Goal: Transaction & Acquisition: Purchase product/service

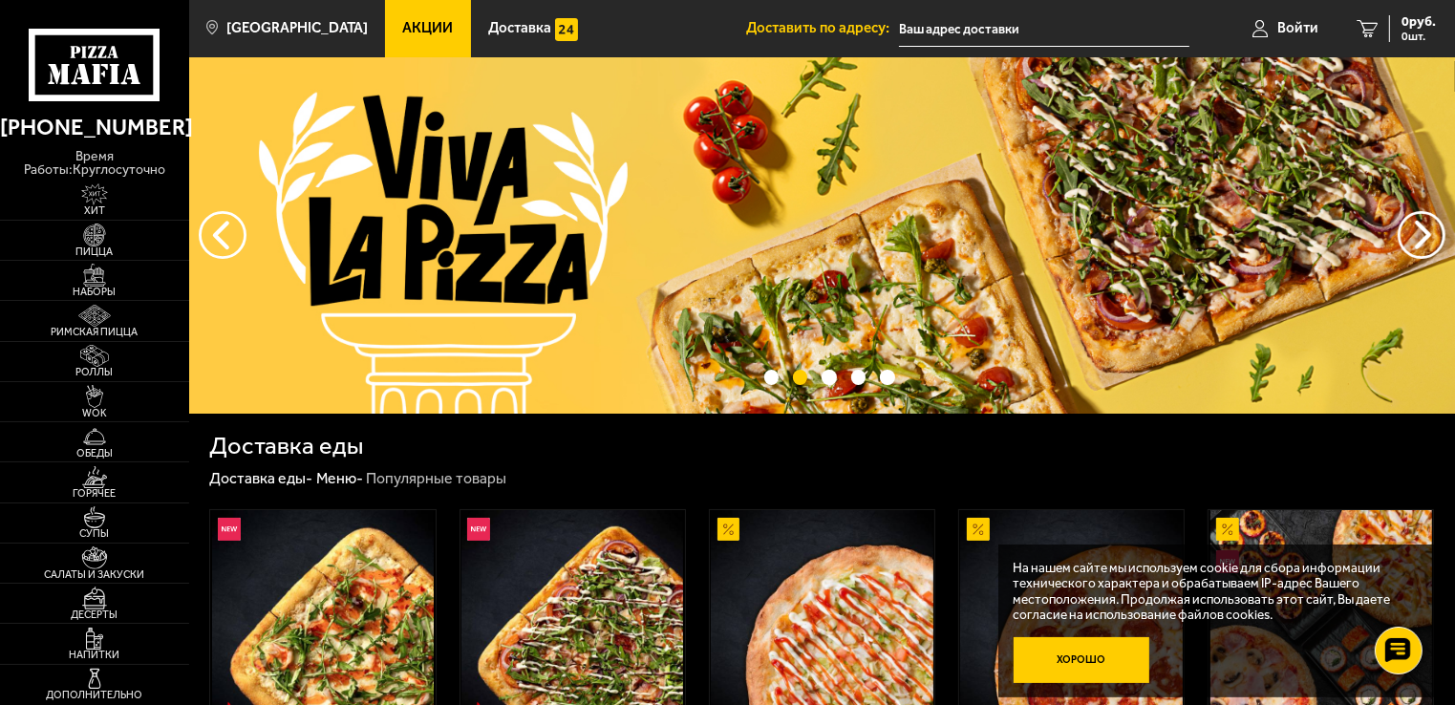
click at [1063, 650] on button "Хорошо" at bounding box center [1082, 660] width 137 height 46
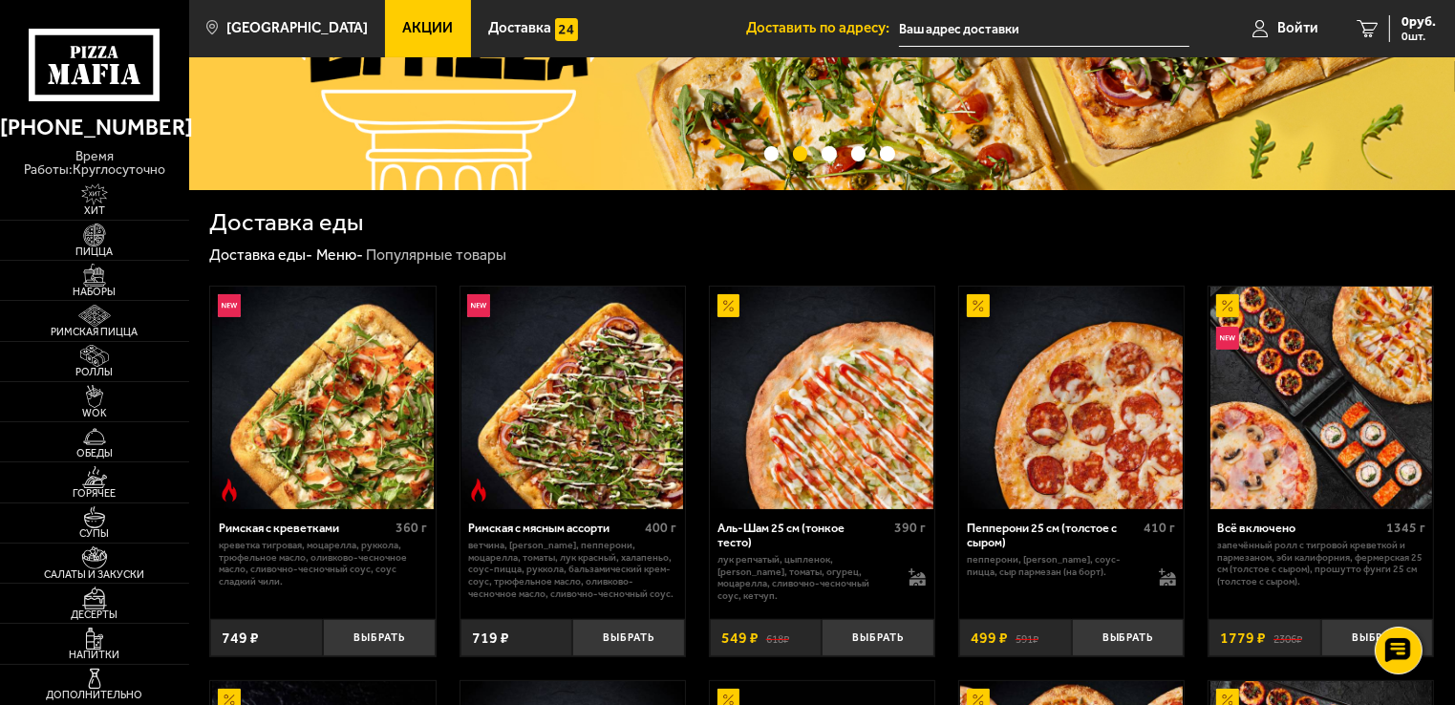
scroll to position [191, 0]
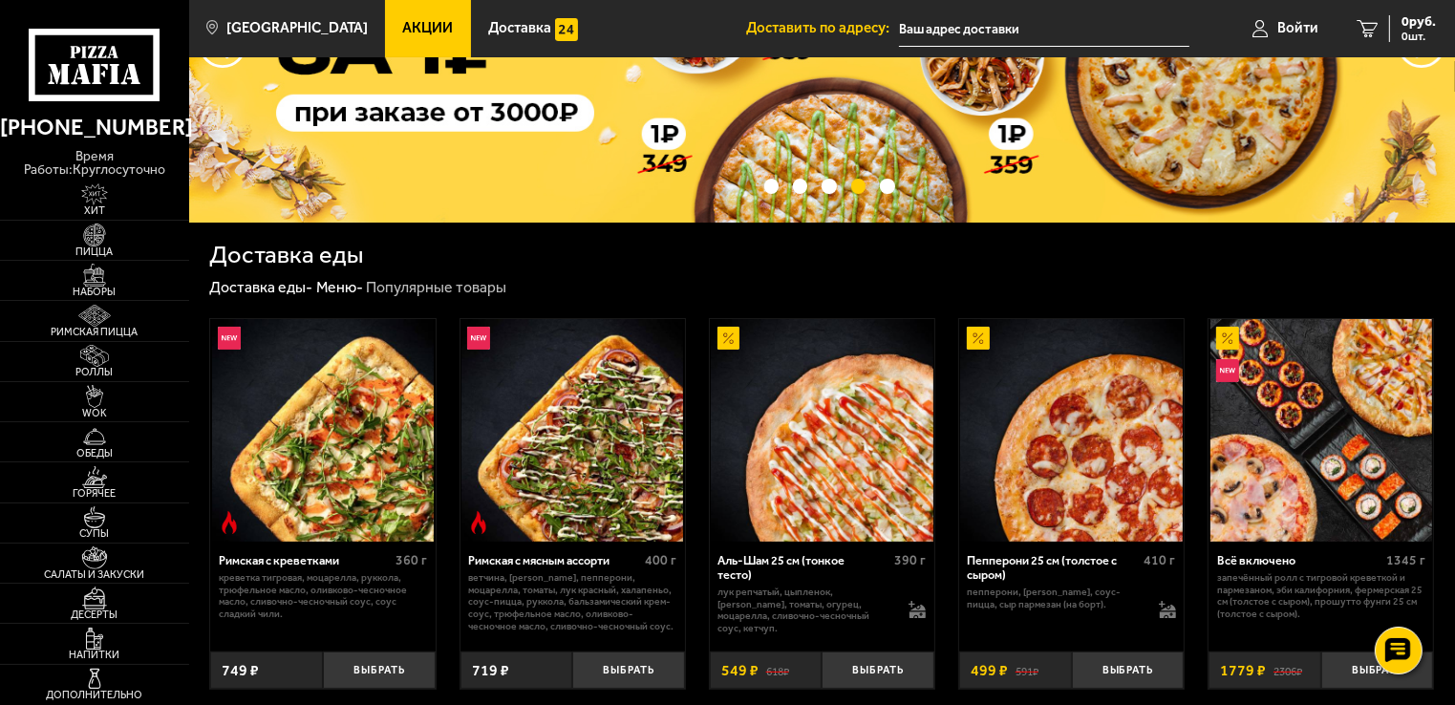
click at [997, 28] on input "text" at bounding box center [1044, 28] width 291 height 35
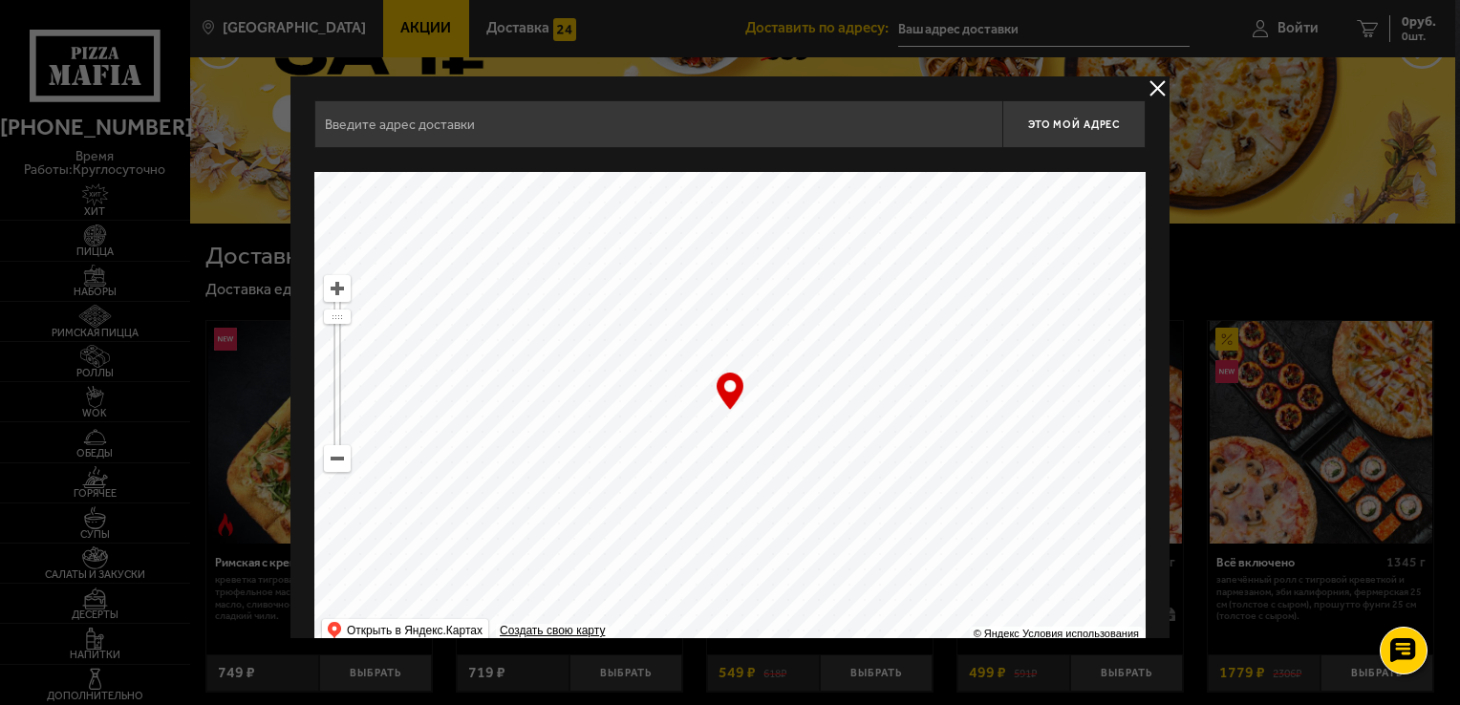
click at [527, 133] on input "text" at bounding box center [658, 124] width 688 height 48
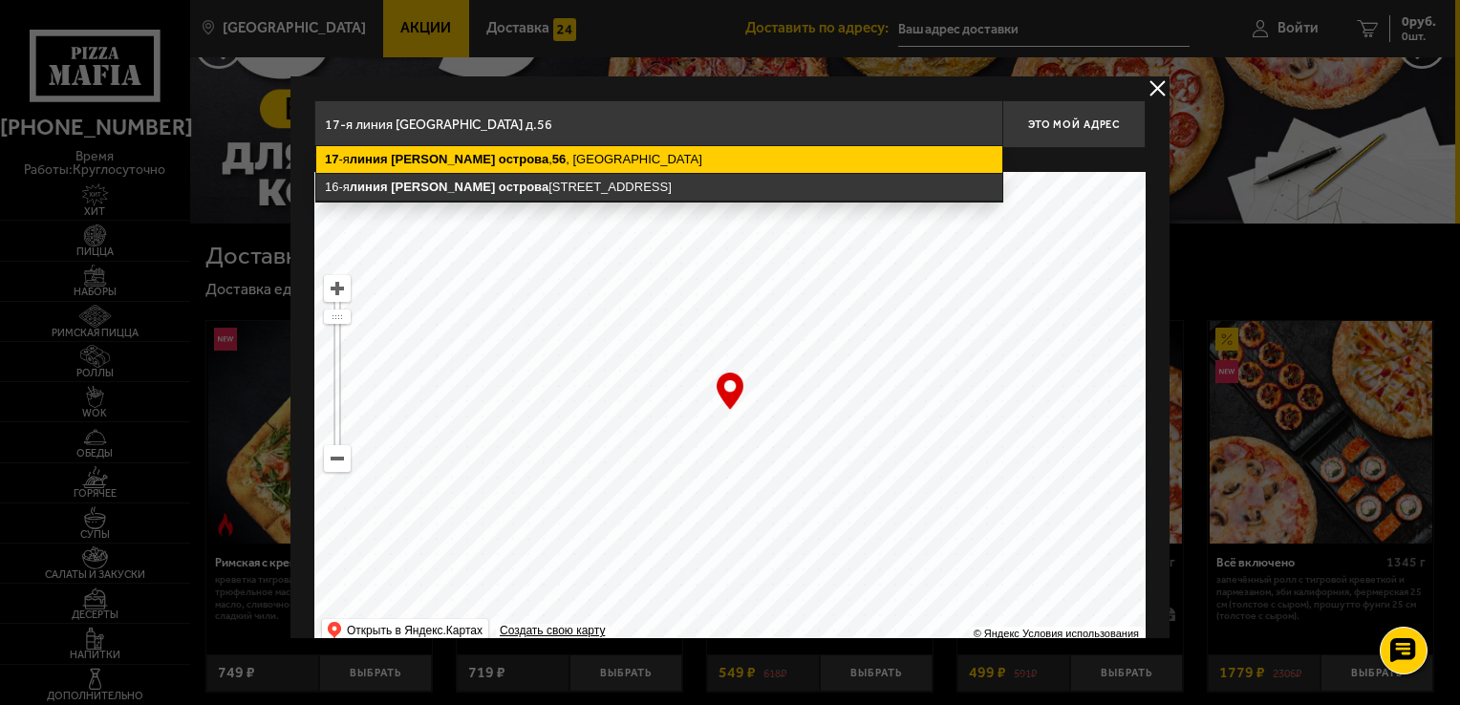
click at [516, 157] on ymaps "острова" at bounding box center [524, 159] width 50 height 14
type input "[STREET_ADDRESS]"
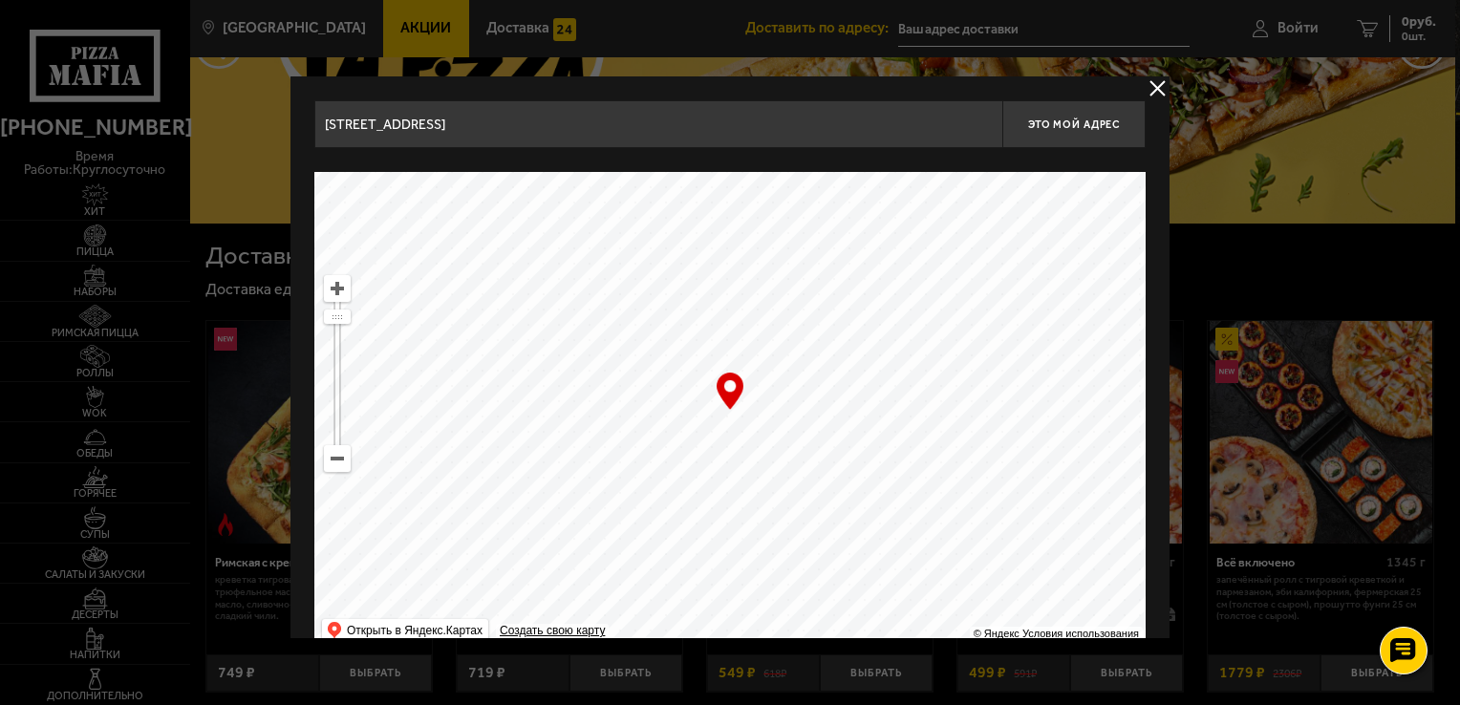
click at [726, 396] on div "… © Яндекс Условия использования Открыть в Яндекс.Картах Создать свою карту" at bounding box center [729, 411] width 831 height 478
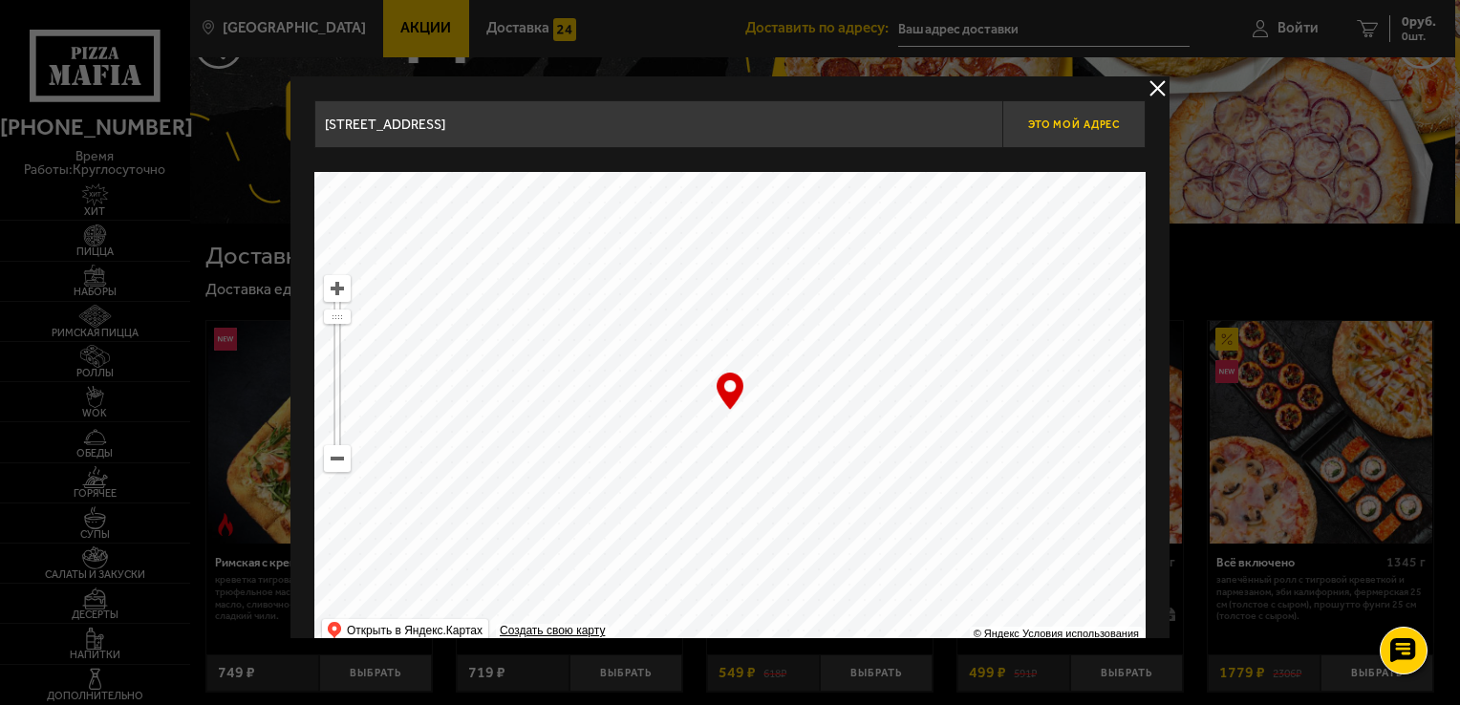
click at [1093, 120] on span "Это мой адрес" at bounding box center [1074, 124] width 92 height 12
type input "17-я линия [GEOGRAPHIC_DATA], 56"
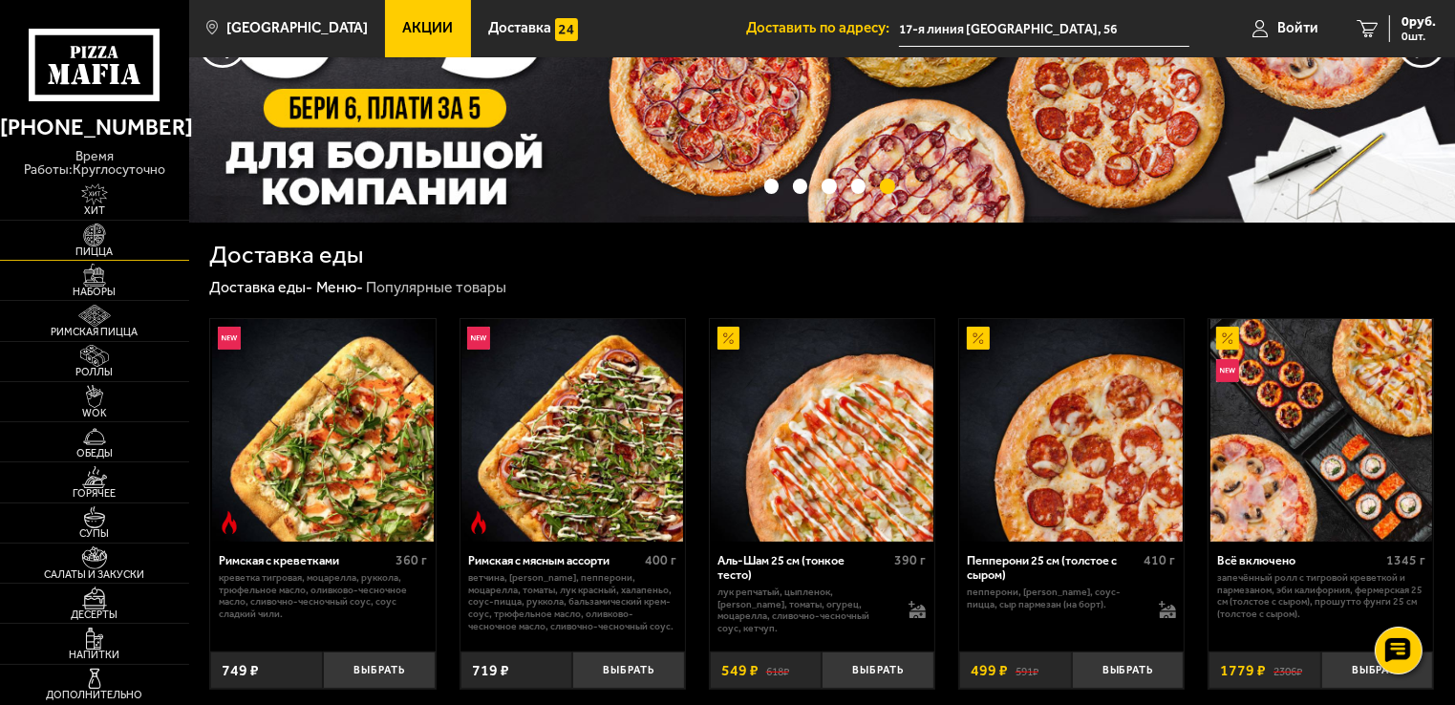
click at [97, 224] on img at bounding box center [95, 235] width 58 height 23
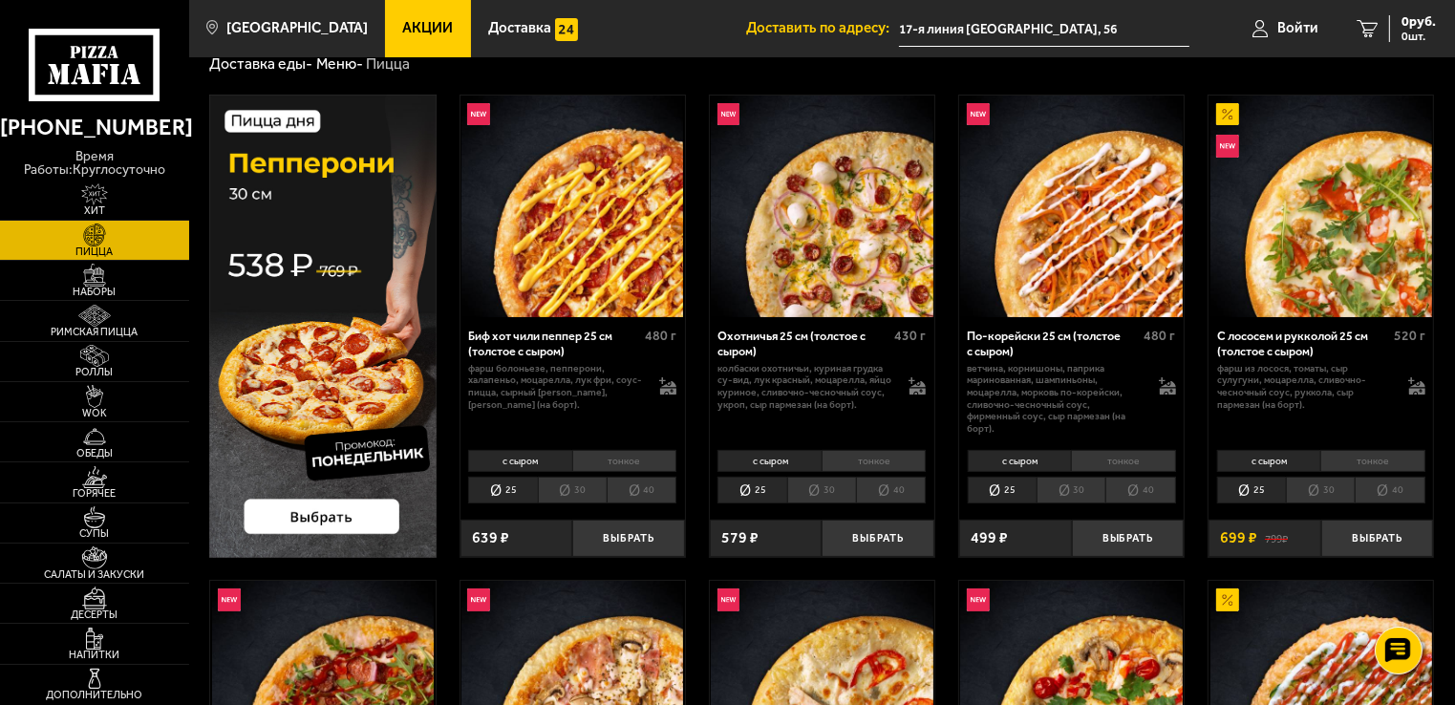
scroll to position [96, 0]
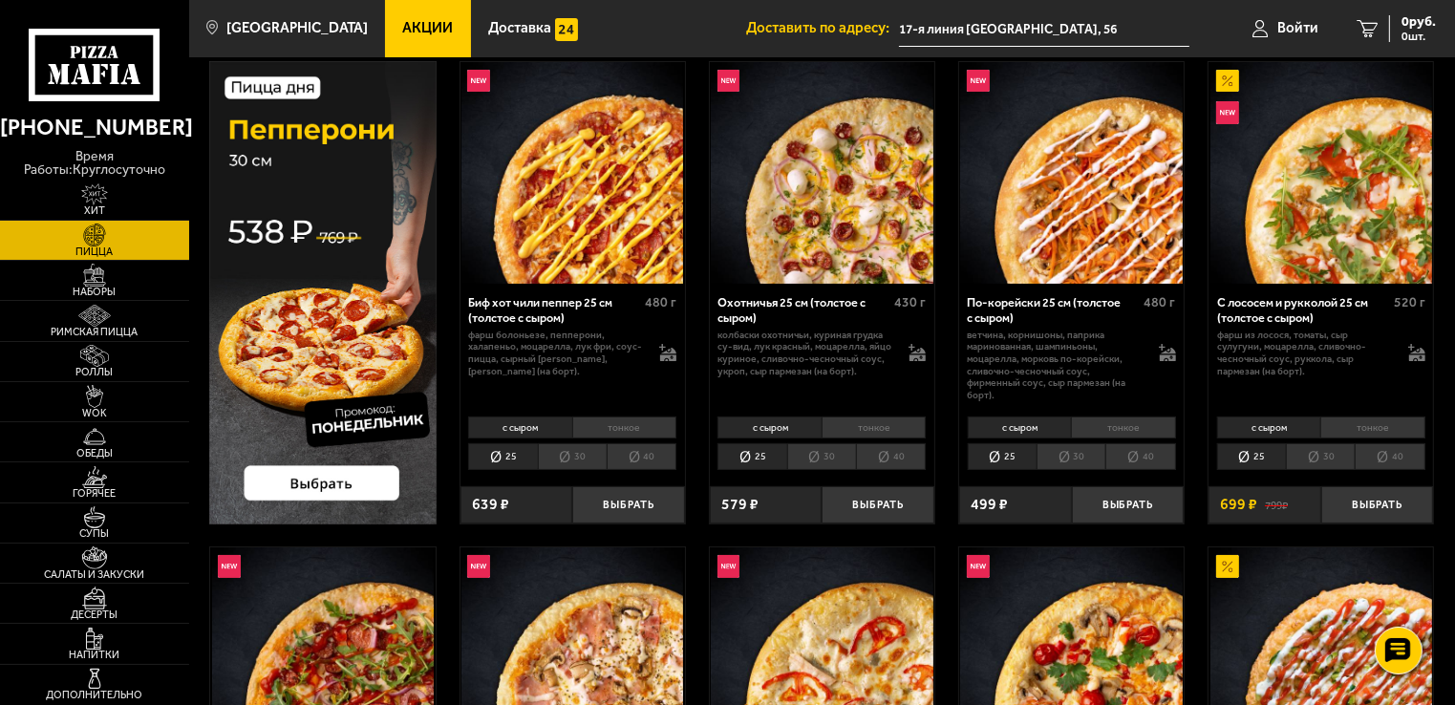
click at [342, 486] on img at bounding box center [322, 292] width 226 height 463
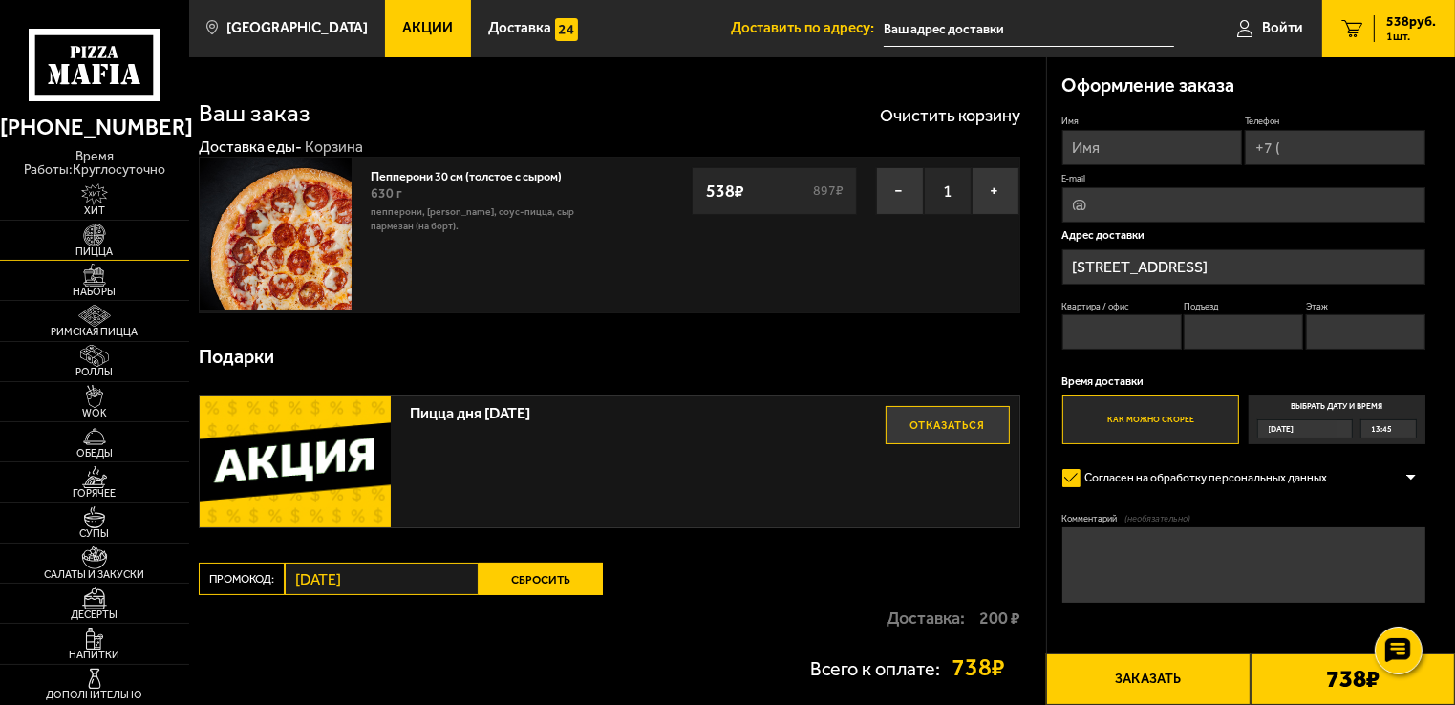
click at [104, 247] on span "Пицца" at bounding box center [94, 252] width 189 height 11
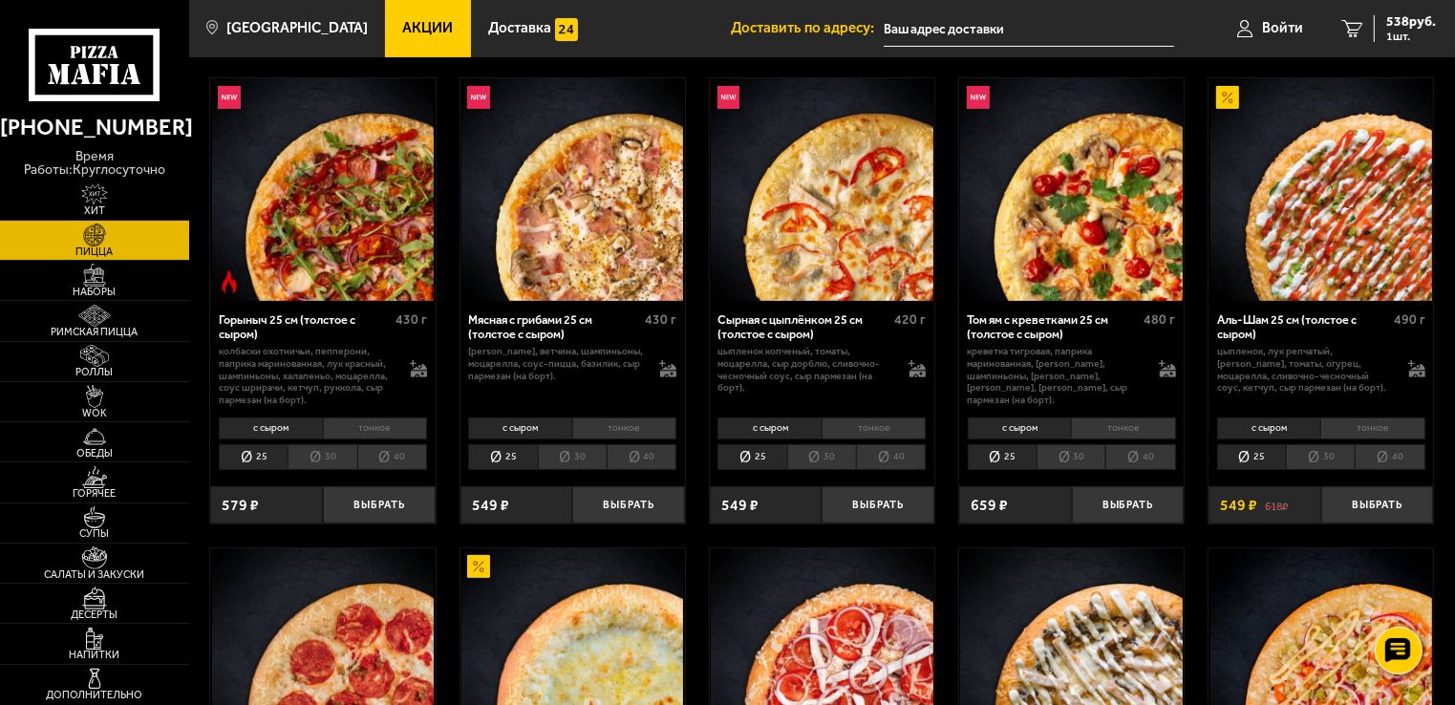
scroll to position [573, 0]
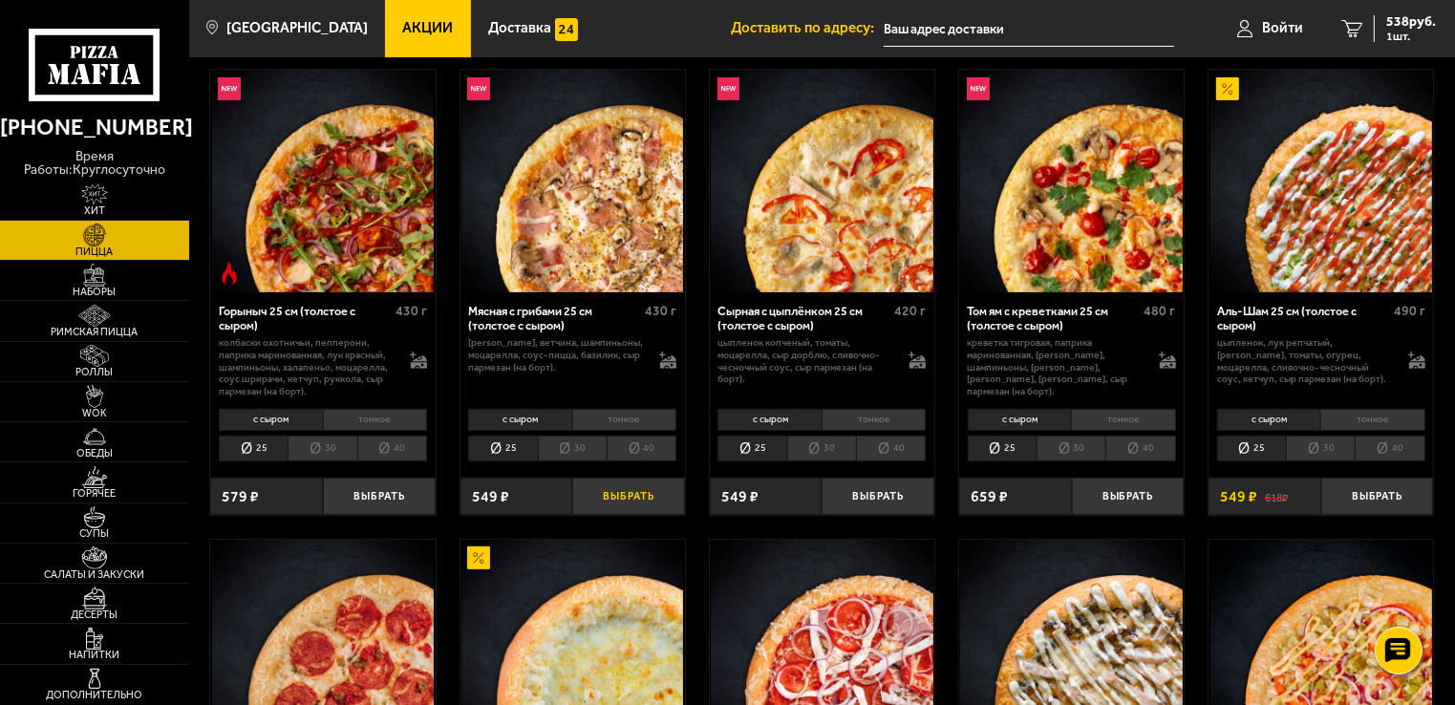
click at [612, 495] on button "Выбрать" at bounding box center [628, 496] width 113 height 37
click at [380, 498] on button "Выбрать" at bounding box center [379, 496] width 113 height 37
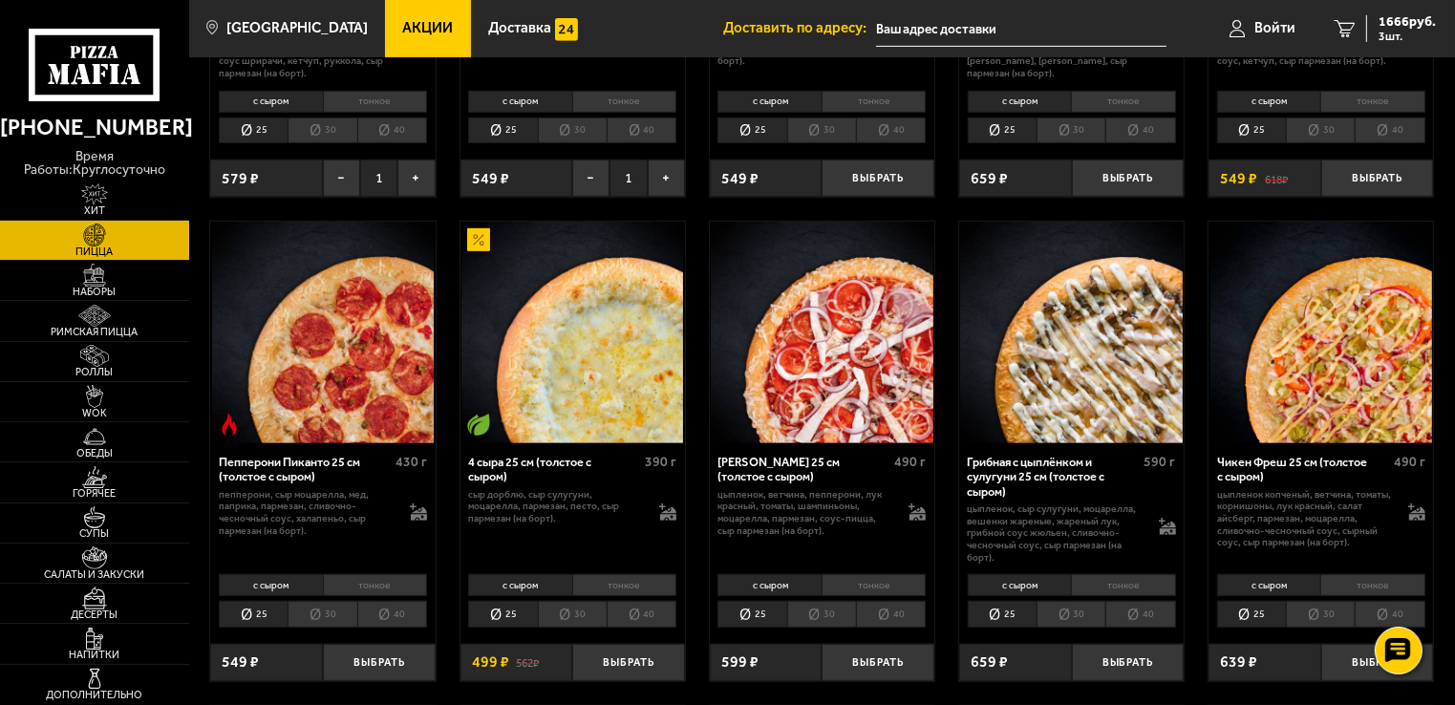
scroll to position [956, 0]
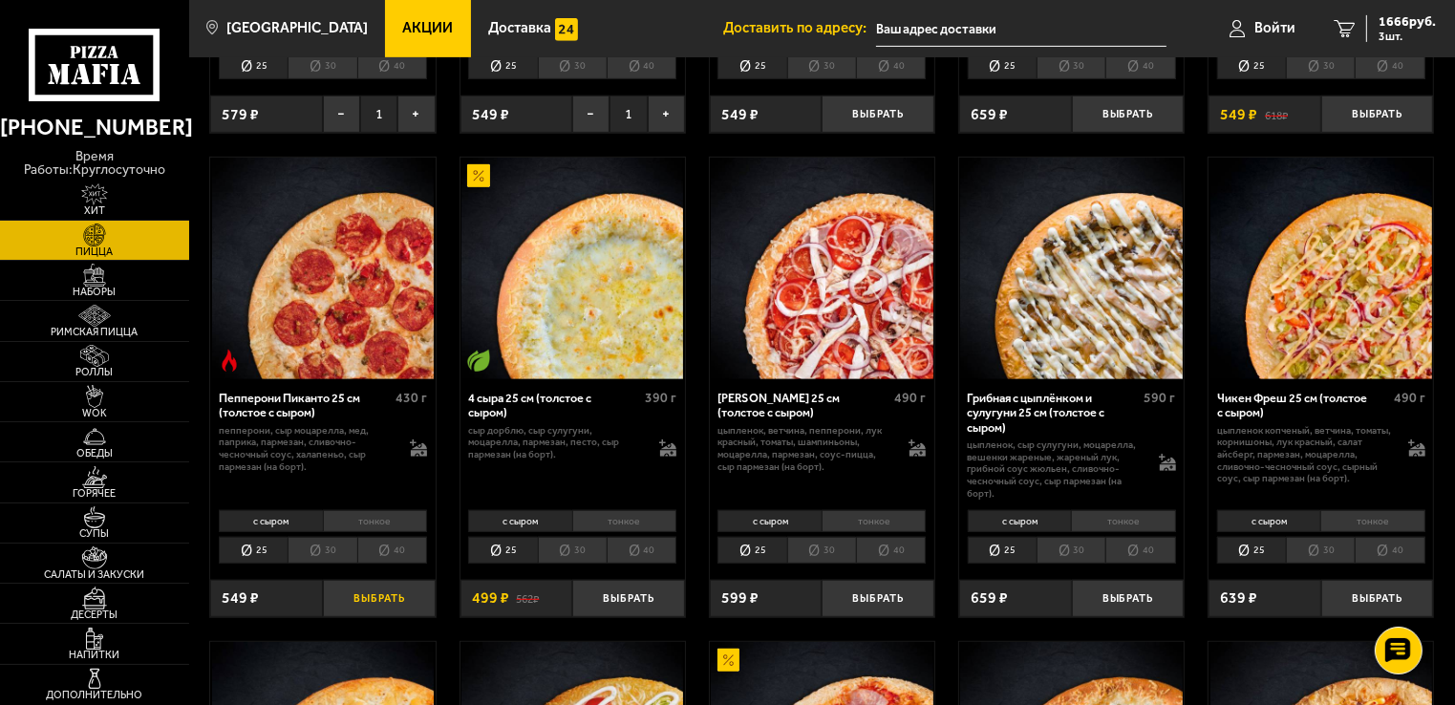
click at [392, 594] on button "Выбрать" at bounding box center [379, 598] width 113 height 37
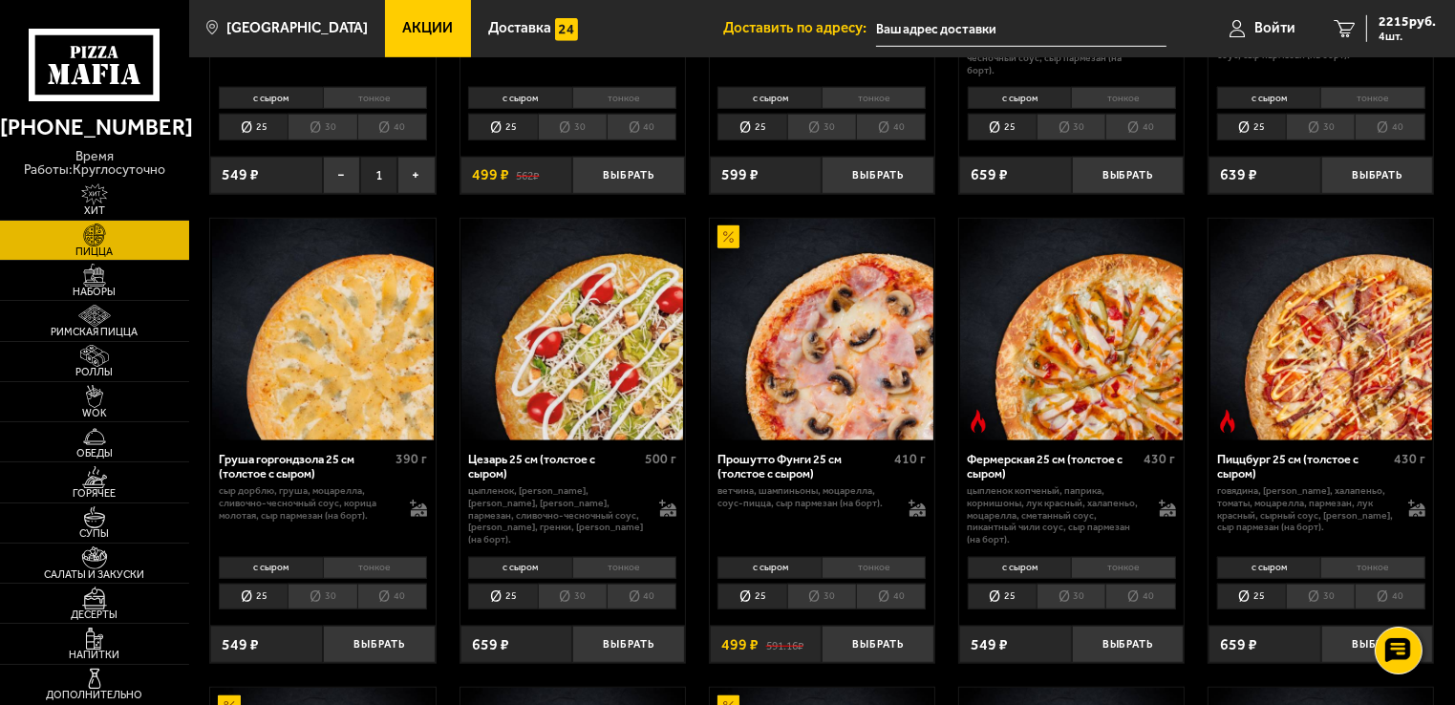
scroll to position [1433, 0]
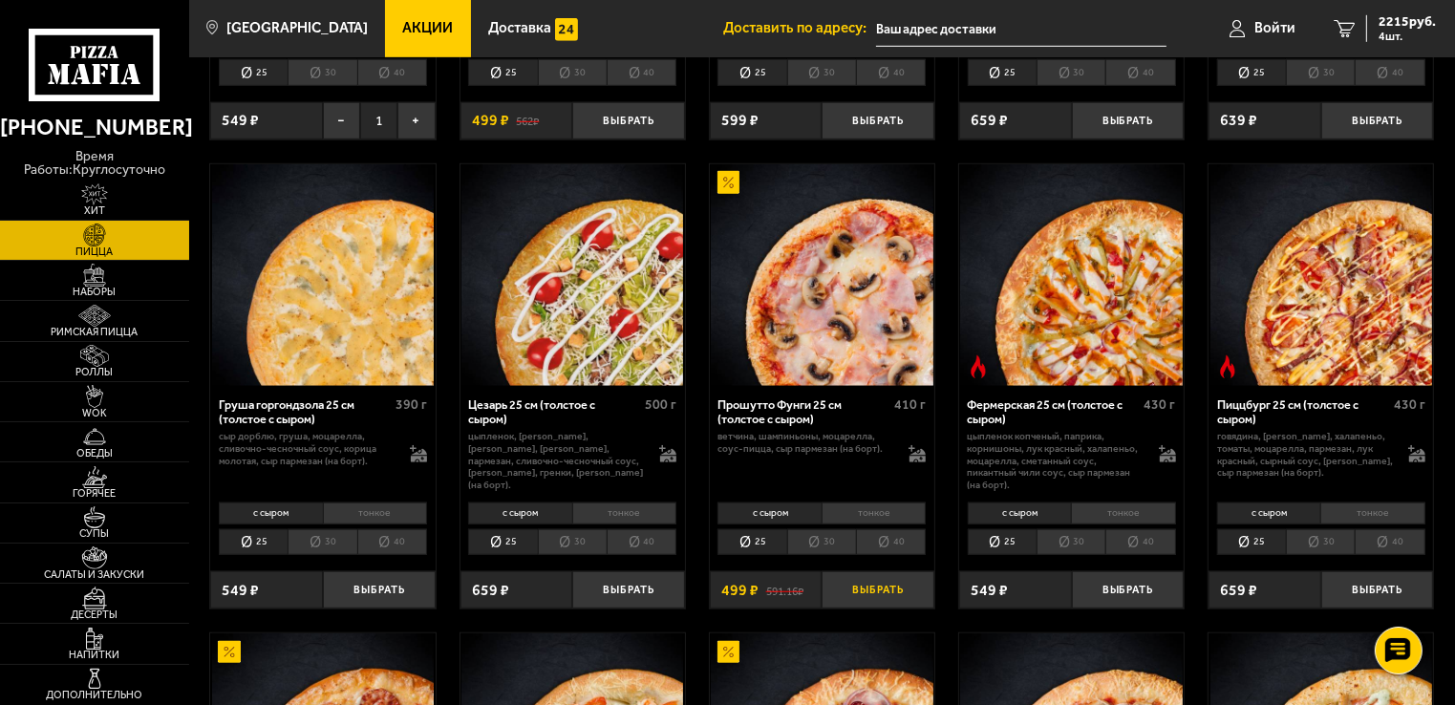
click at [888, 587] on button "Выбрать" at bounding box center [878, 589] width 113 height 37
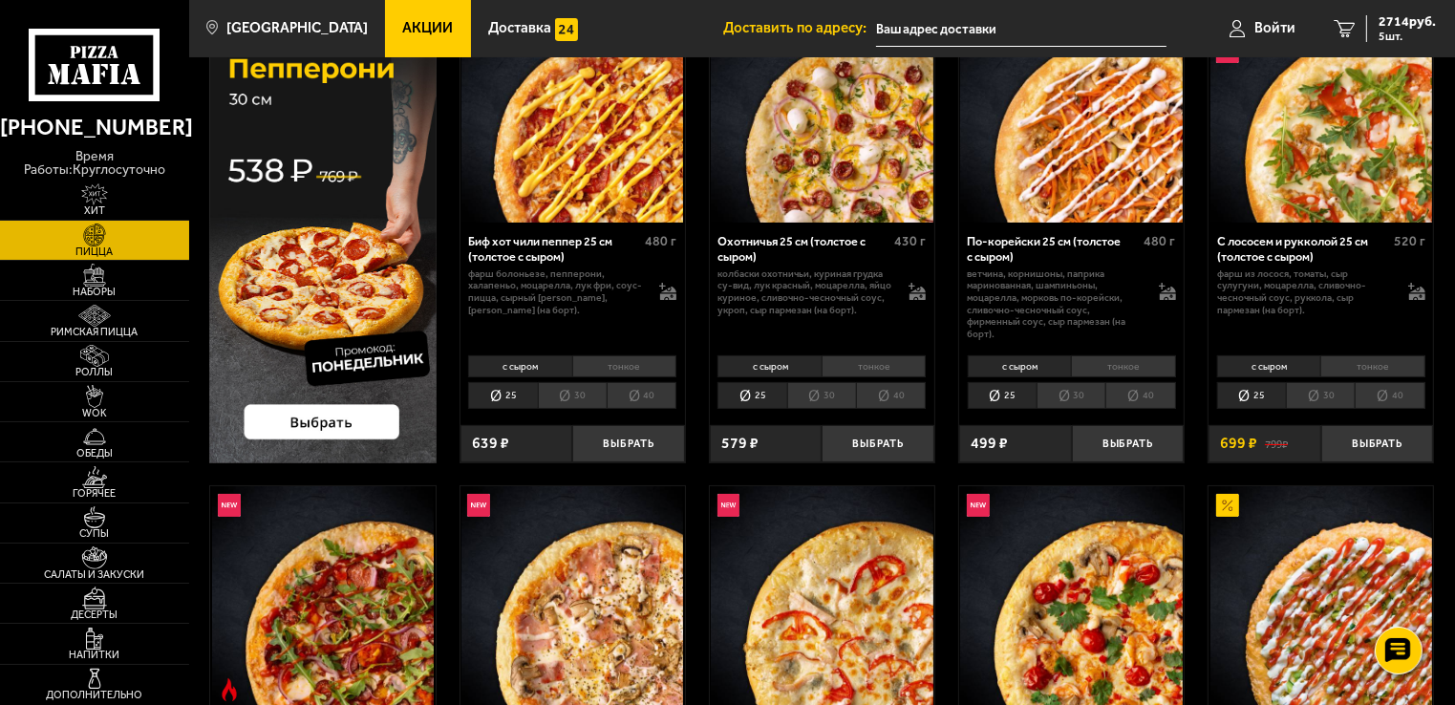
scroll to position [191, 0]
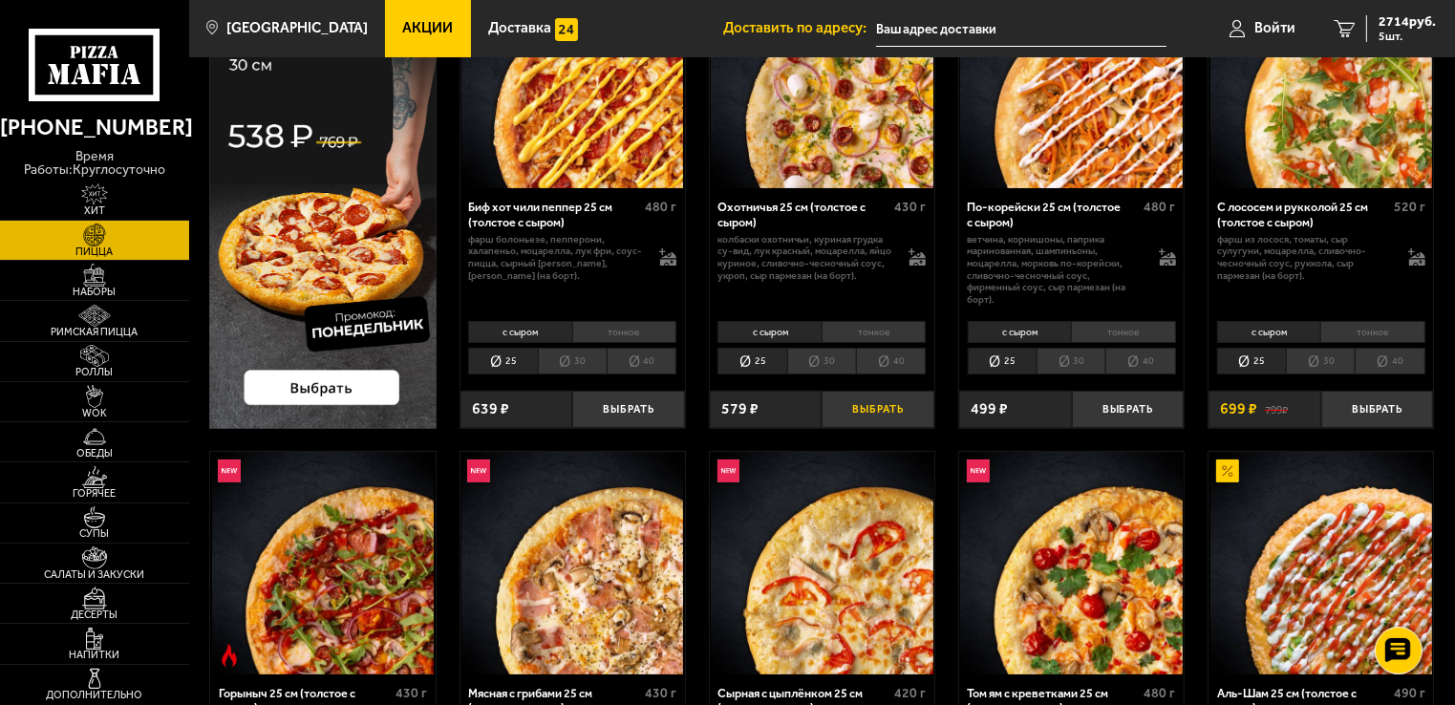
click at [891, 414] on button "Выбрать" at bounding box center [878, 409] width 113 height 37
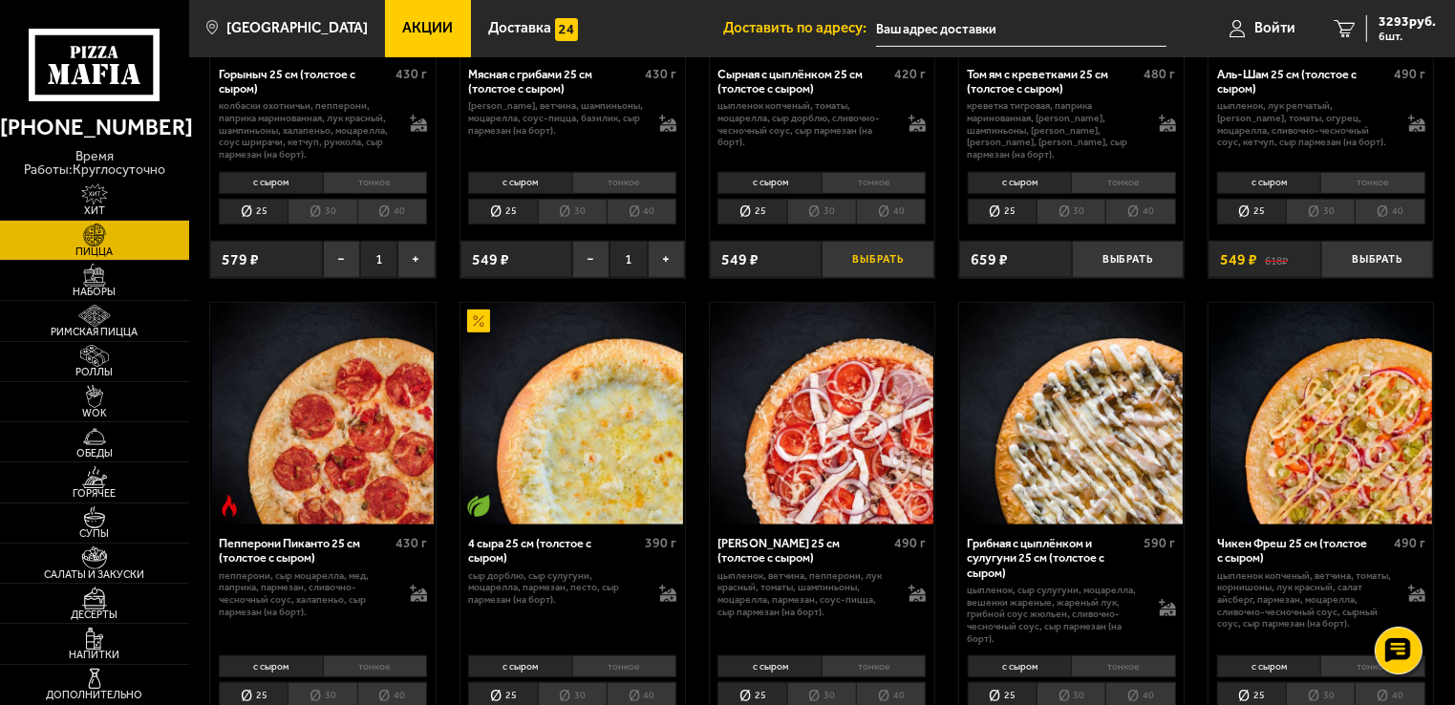
scroll to position [860, 0]
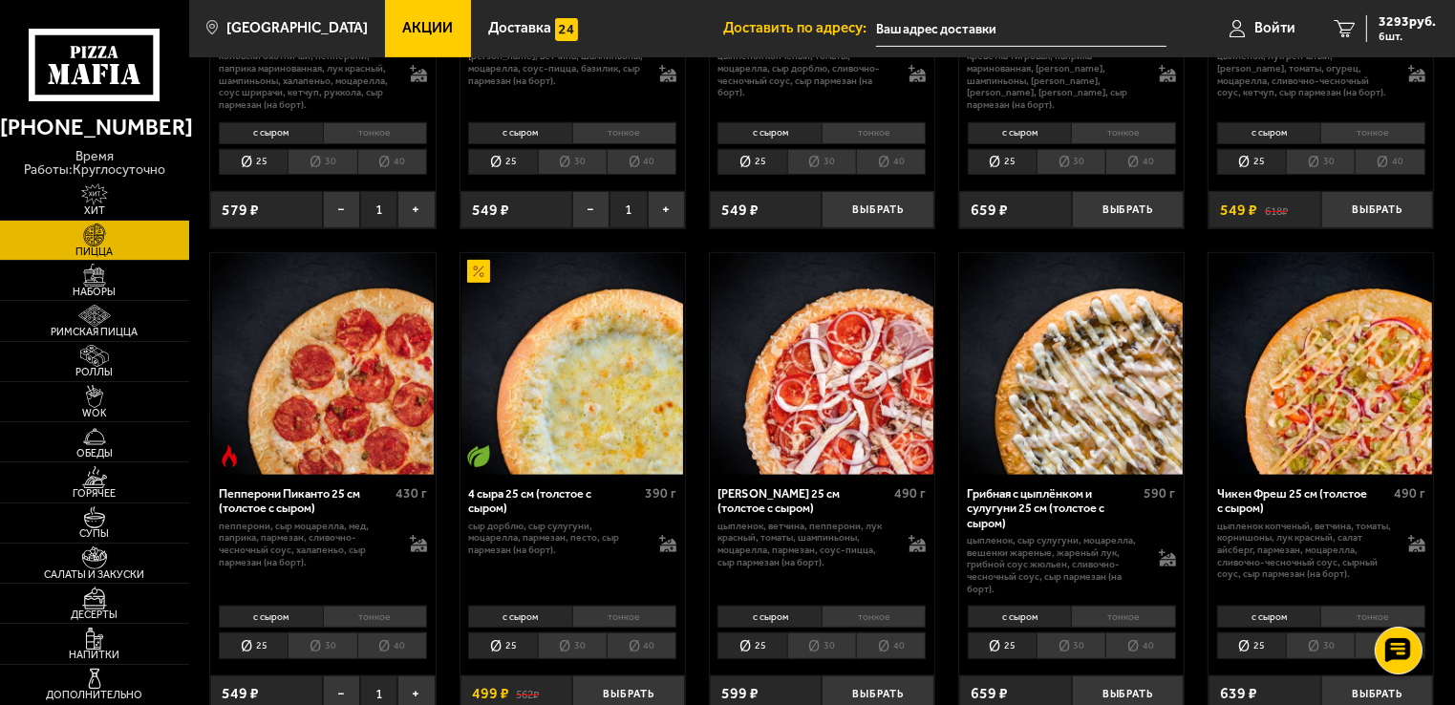
click at [1041, 32] on input "text" at bounding box center [1021, 28] width 291 height 35
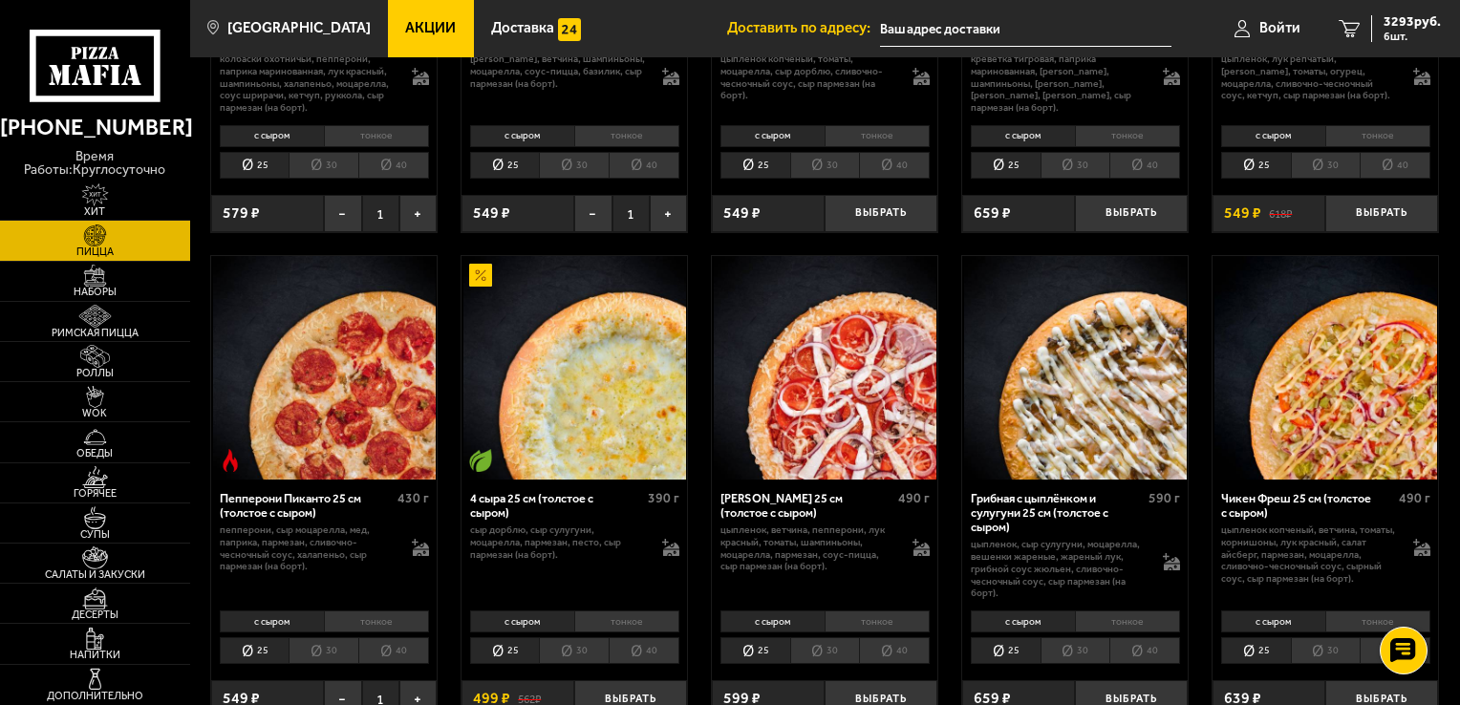
type input "17-я линия [GEOGRAPHIC_DATA], 56"
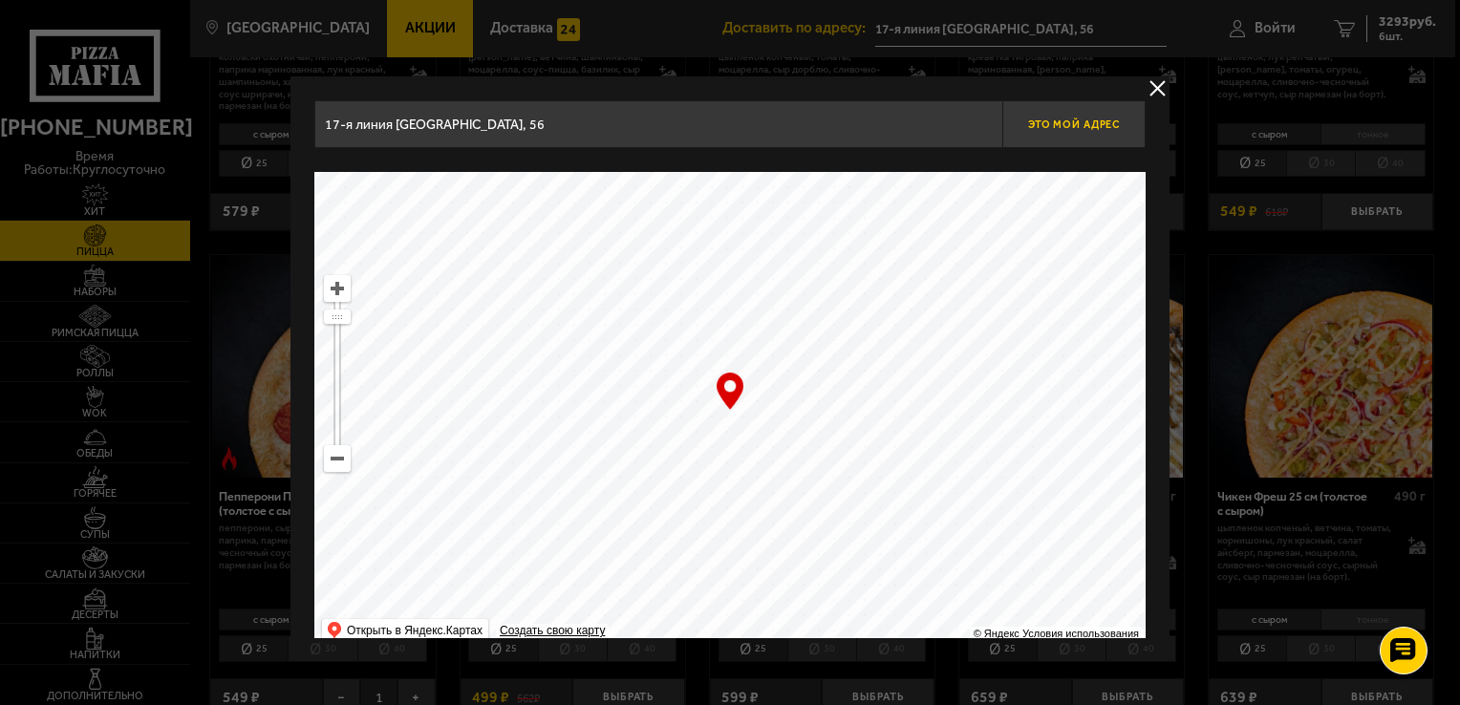
click at [1109, 122] on span "Это мой адрес" at bounding box center [1074, 124] width 92 height 12
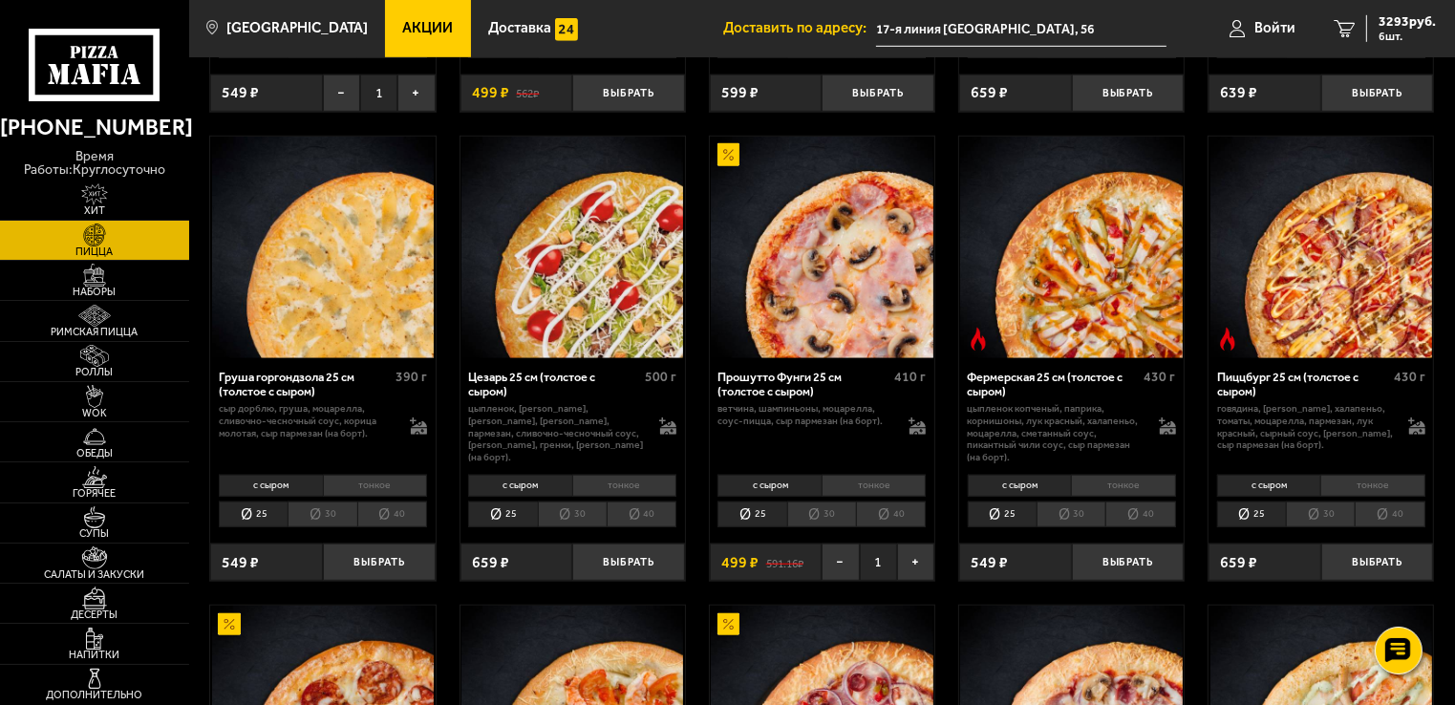
scroll to position [1242, 0]
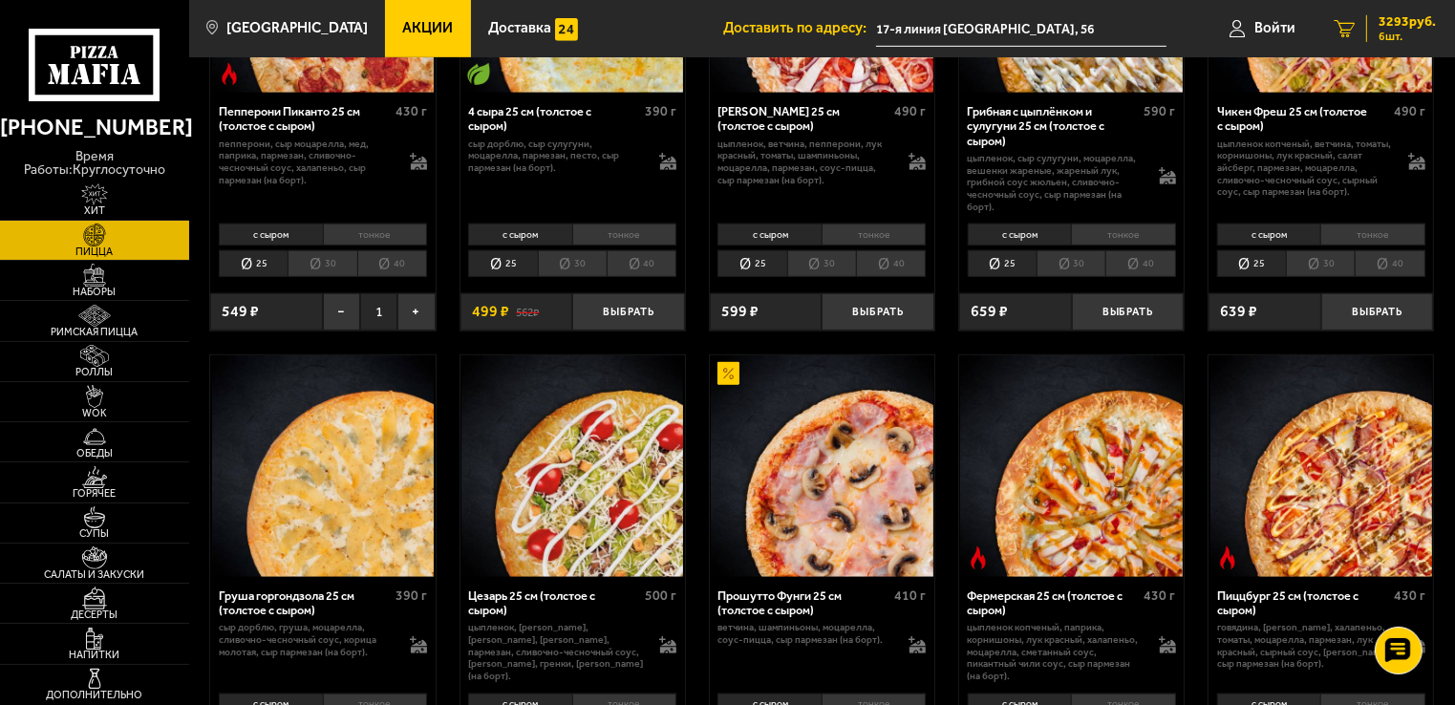
click at [1394, 32] on span "6 шт." at bounding box center [1407, 36] width 57 height 11
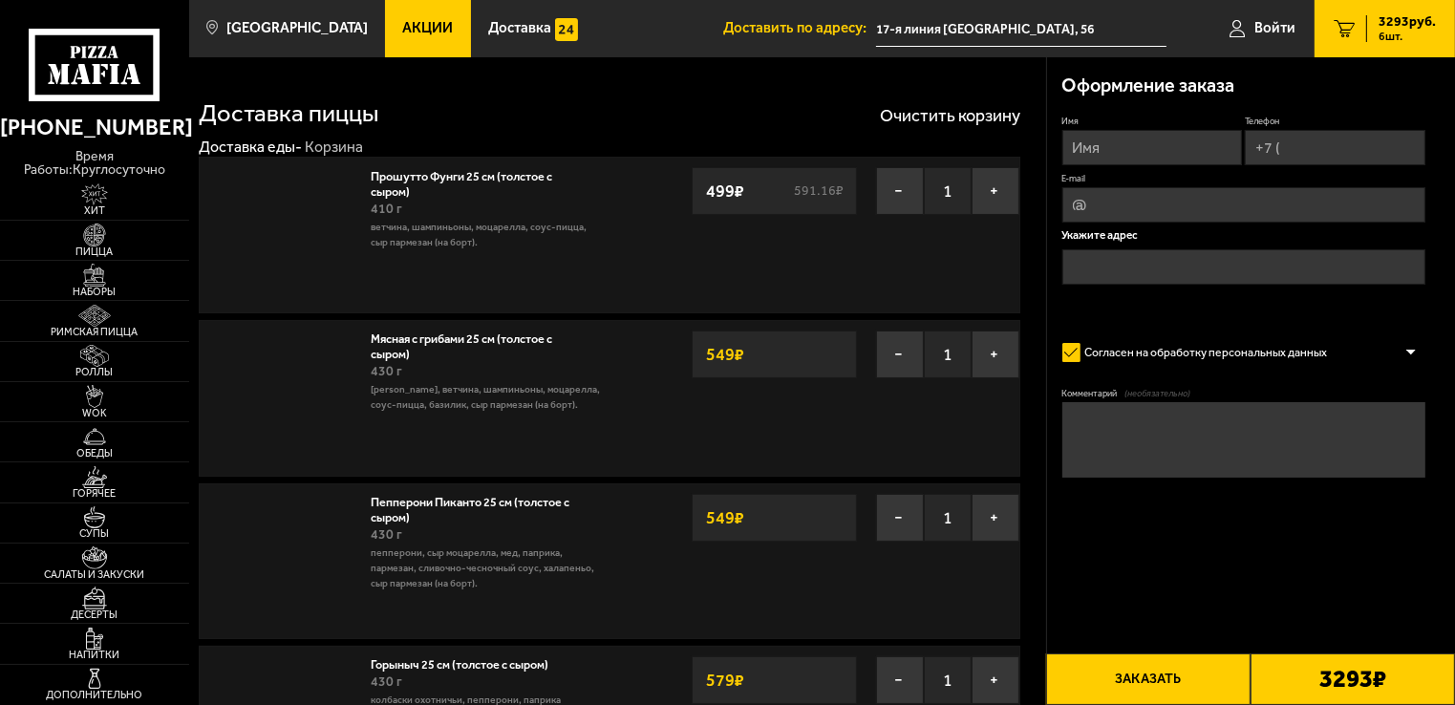
type input "17-я линия [GEOGRAPHIC_DATA], 56"
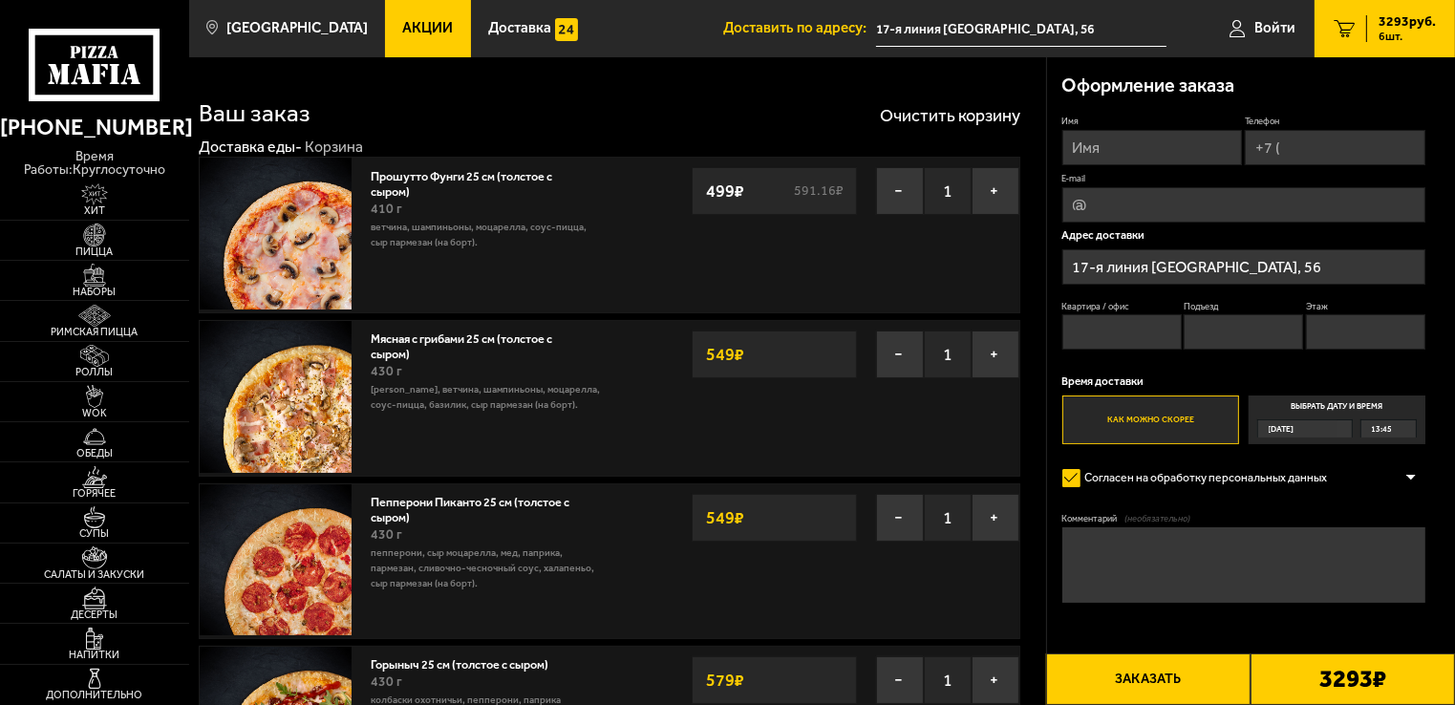
click at [1129, 147] on input "Имя" at bounding box center [1153, 147] width 181 height 35
click at [1170, 334] on input "Квартира / офис" at bounding box center [1122, 331] width 119 height 35
type input "офис"
click at [1379, 322] on input "Этаж" at bounding box center [1365, 331] width 119 height 35
type input "3"
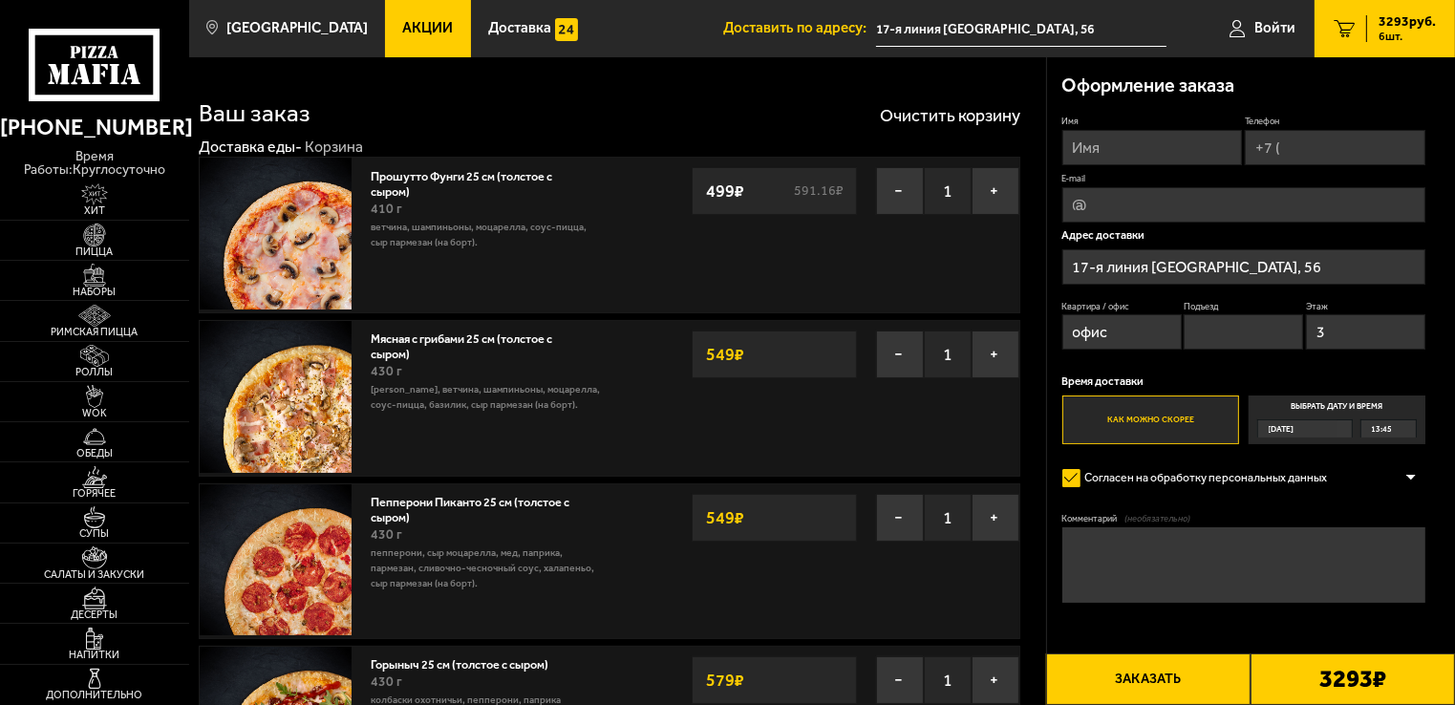
click at [1194, 144] on input "Имя" at bounding box center [1153, 147] width 181 height 35
type input "[PERSON_NAME]"
type input "[PHONE_NUMBER]"
type input "[EMAIL_ADDRESS][DOMAIN_NAME]"
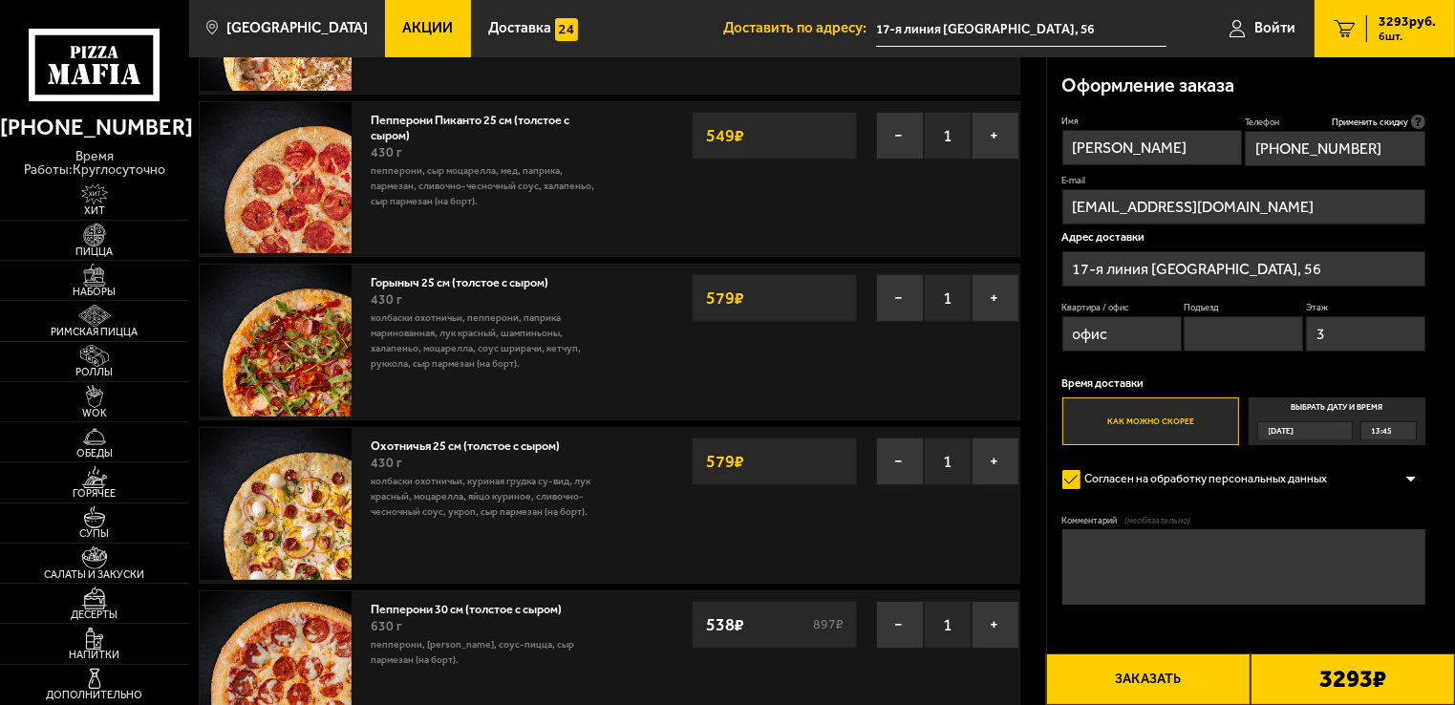
scroll to position [999, 0]
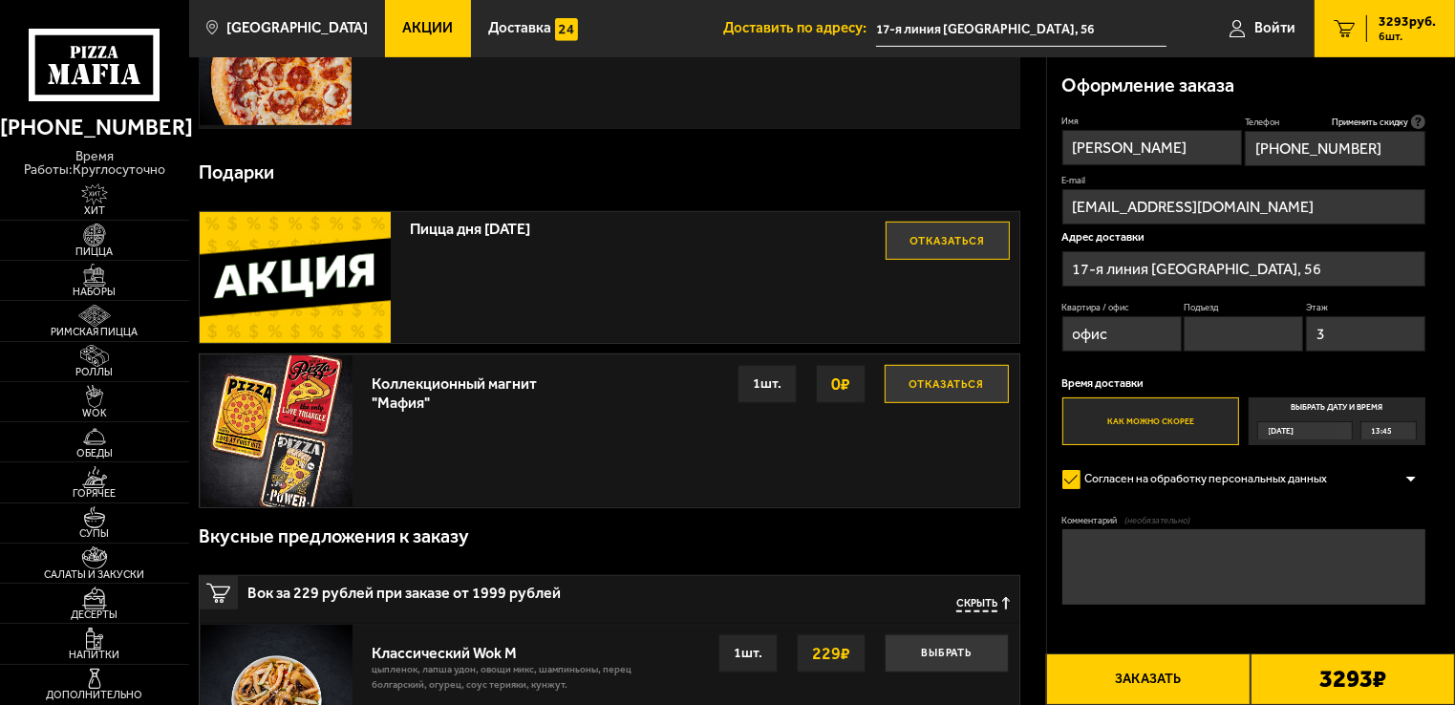
click at [1451, 654] on div "3293 ₽" at bounding box center [1353, 680] width 204 height 52
click at [1168, 410] on label "Как можно скорее" at bounding box center [1152, 421] width 178 height 49
click at [0, 0] on input "Как можно скорее" at bounding box center [0, 0] width 0 height 0
click at [1124, 676] on button "Заказать" at bounding box center [1148, 680] width 204 height 52
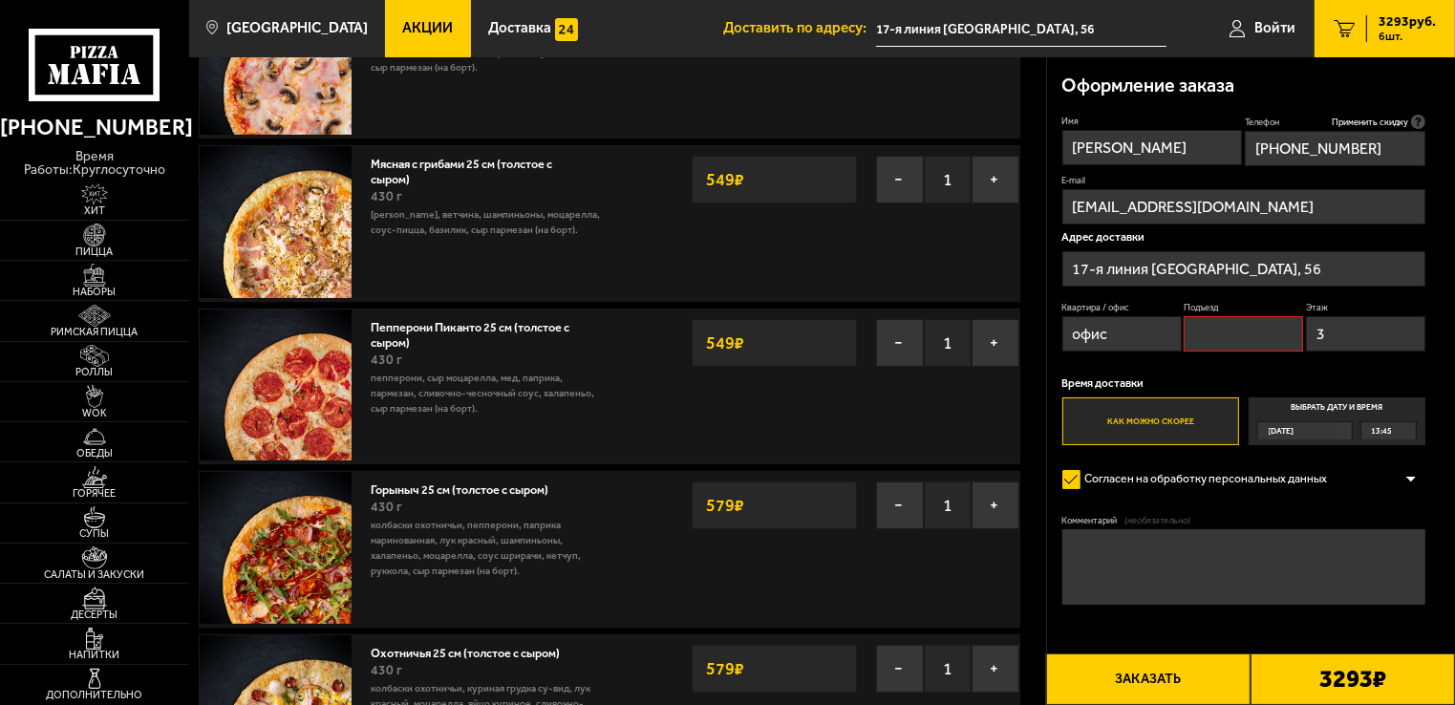
scroll to position [162, 0]
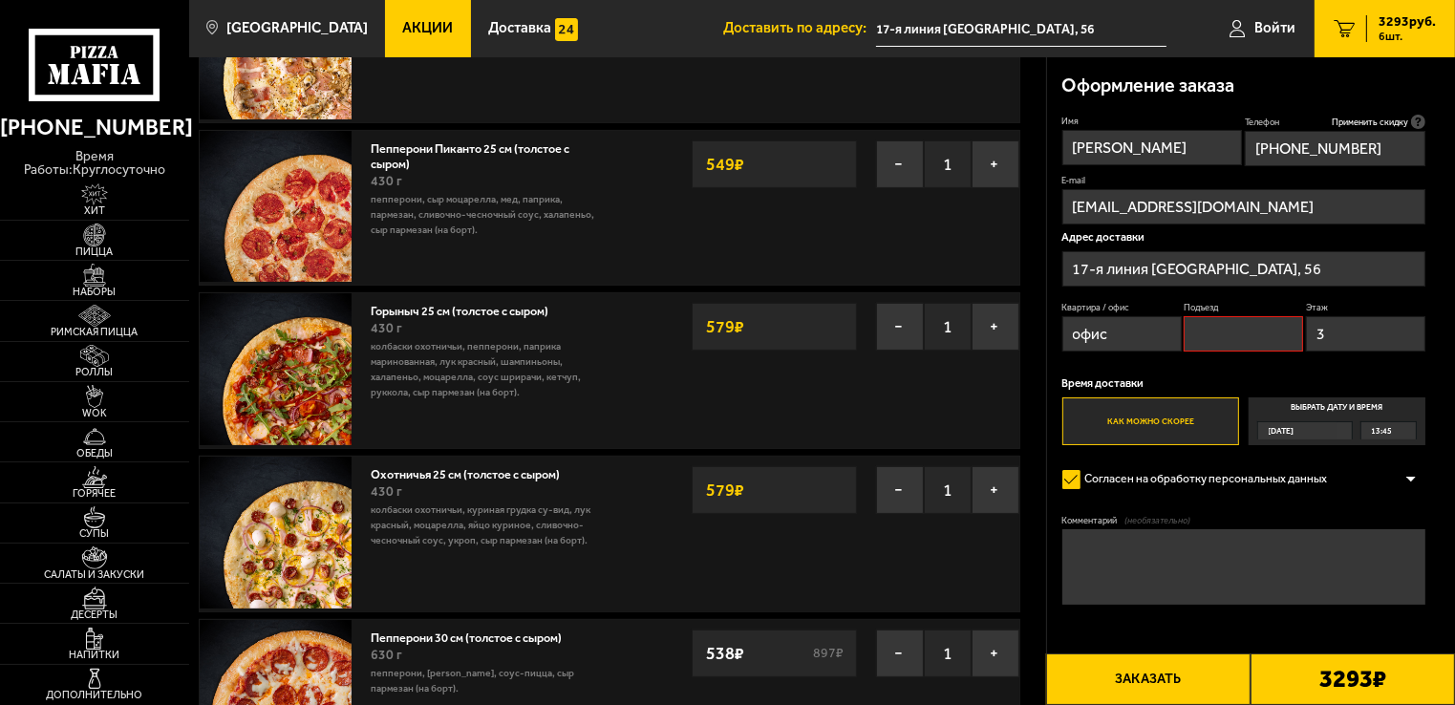
click at [1173, 674] on button "Заказать" at bounding box center [1148, 680] width 204 height 52
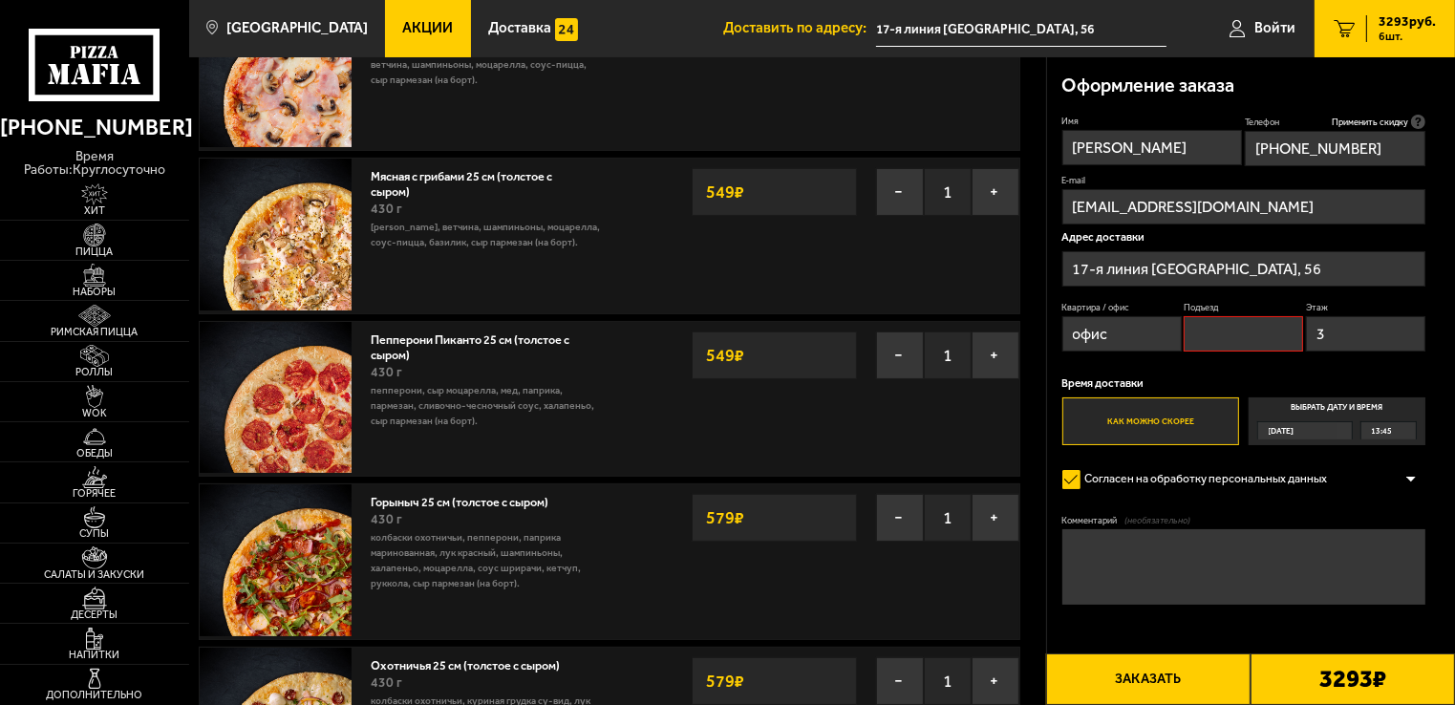
click at [1173, 674] on button "Заказать" at bounding box center [1148, 680] width 204 height 52
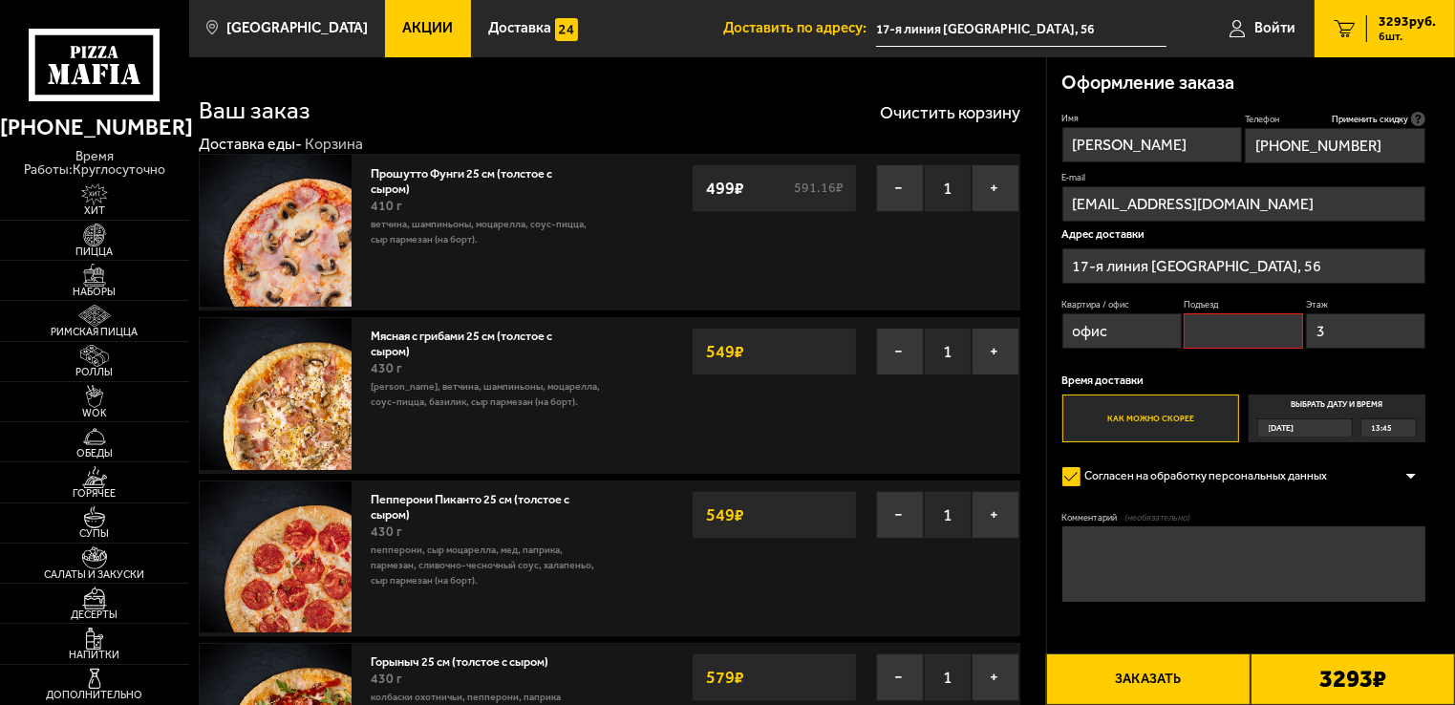
scroll to position [0, 0]
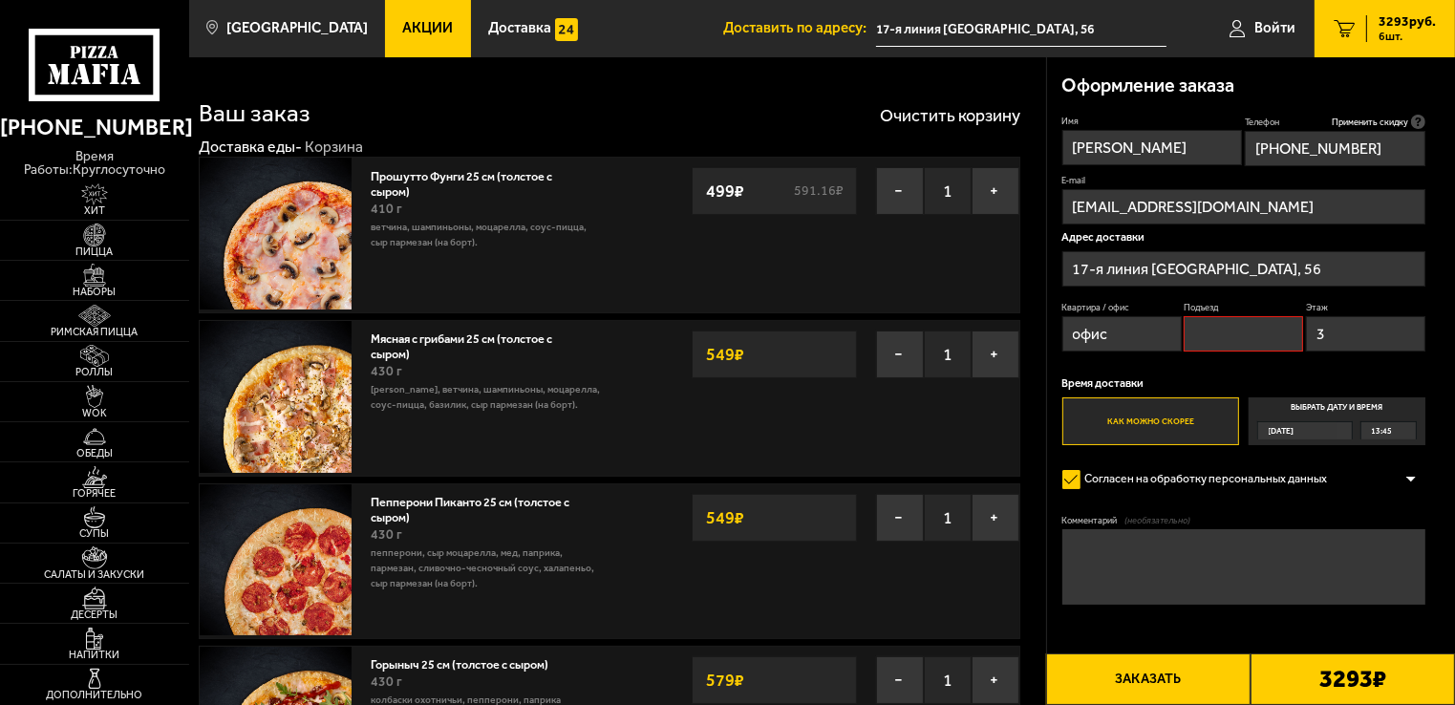
click at [1164, 675] on button "Заказать" at bounding box center [1148, 680] width 204 height 52
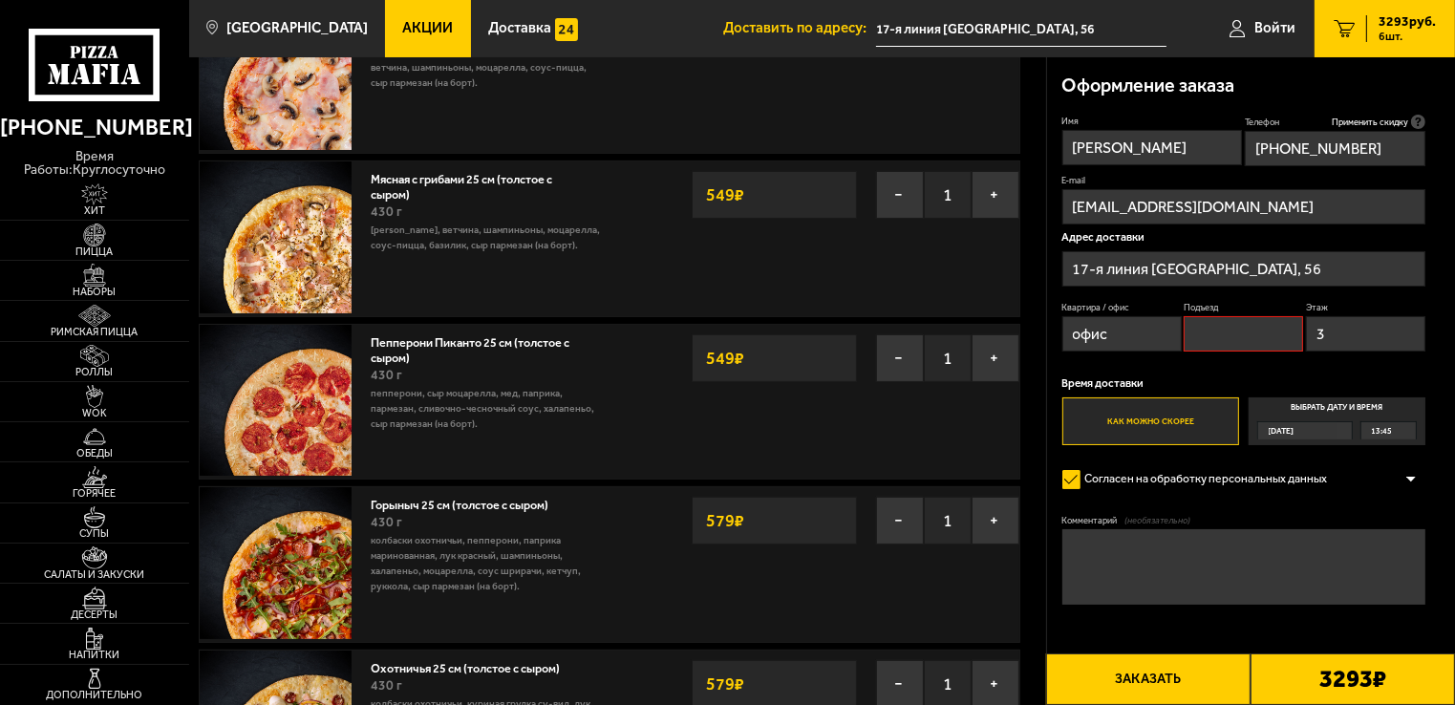
scroll to position [96, 0]
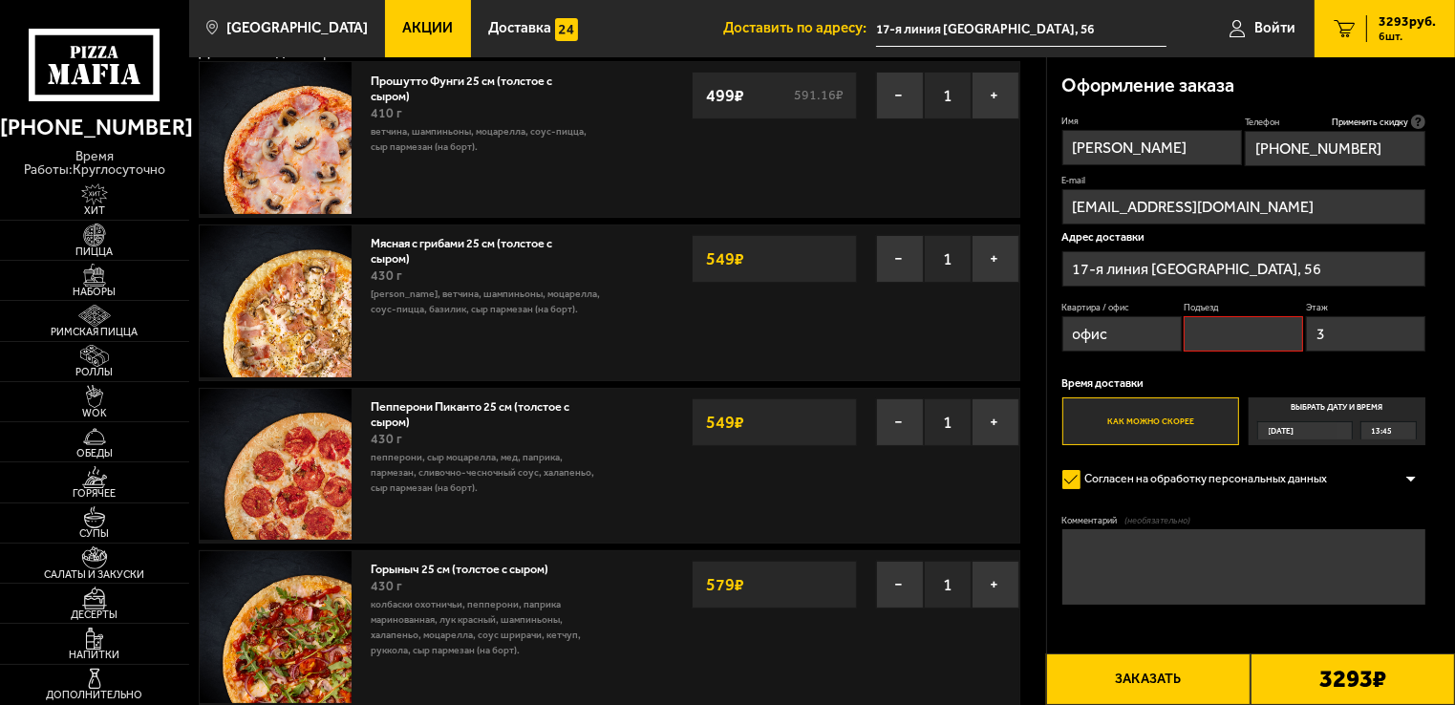
click at [1138, 677] on button "Заказать" at bounding box center [1148, 680] width 204 height 52
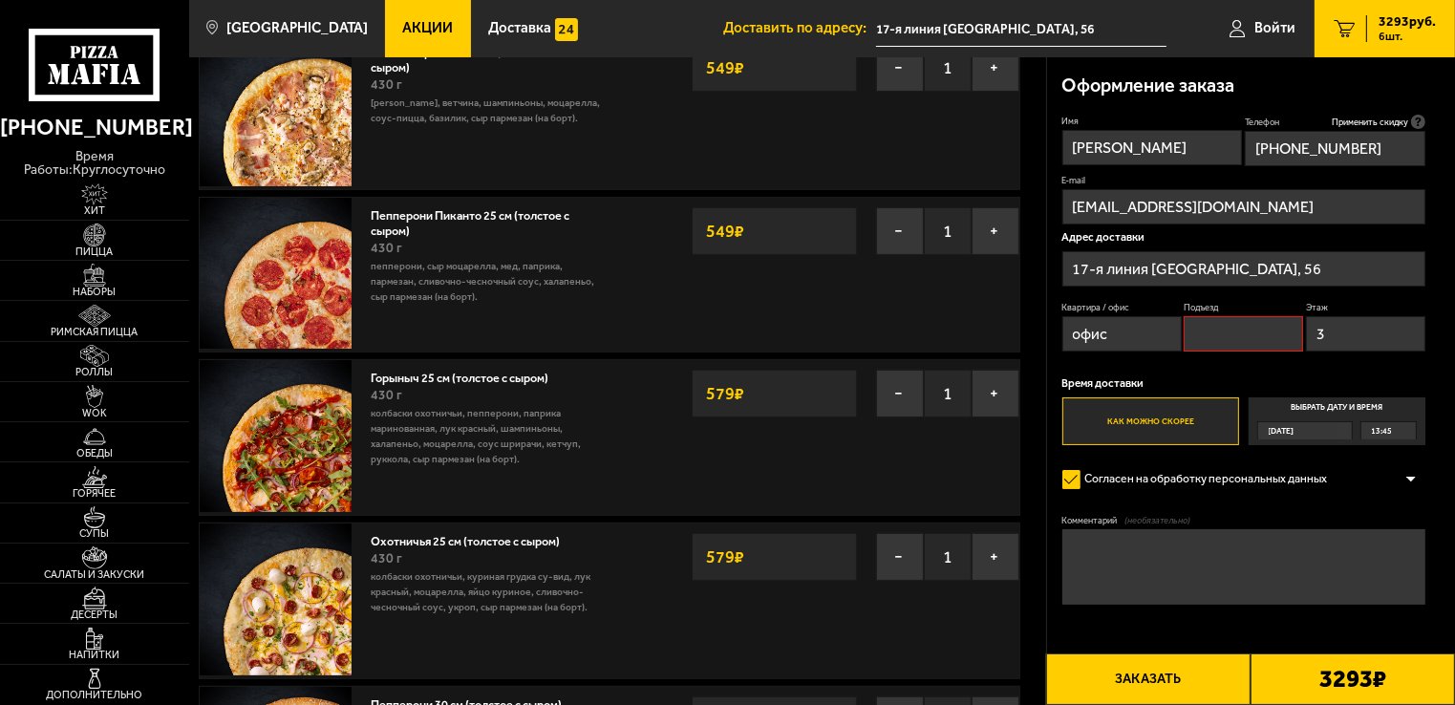
scroll to position [382, 0]
